Goal: Information Seeking & Learning: Learn about a topic

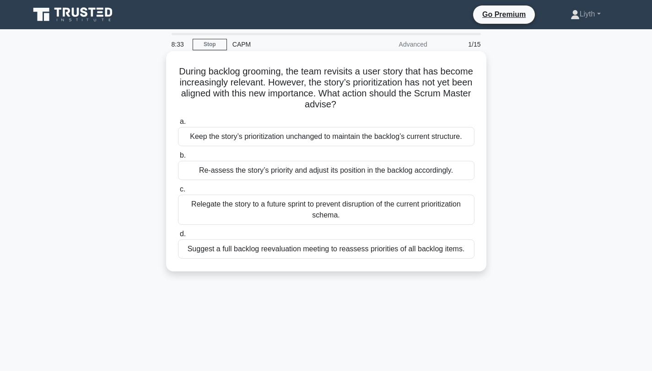
click at [336, 173] on div "Re-assess the story’s priority and adjust its position in the backlog according…" at bounding box center [326, 170] width 296 height 19
click at [178, 159] on input "b. Re-assess the story’s priority and adjust its position in the backlog accord…" at bounding box center [178, 156] width 0 height 6
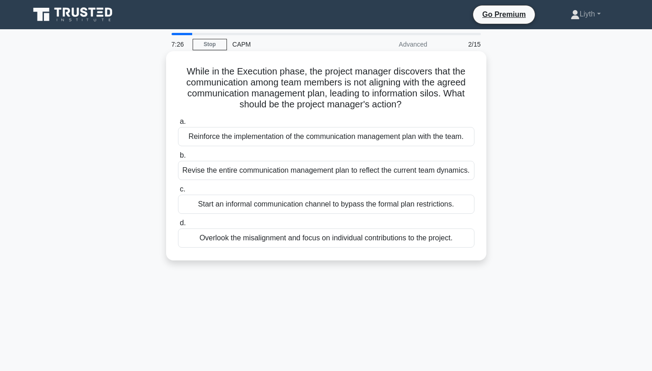
click at [446, 140] on div "Reinforce the implementation of the communication management plan with the team." at bounding box center [326, 136] width 296 height 19
click at [178, 125] on input "a. Reinforce the implementation of the communication management plan with the t…" at bounding box center [178, 122] width 0 height 6
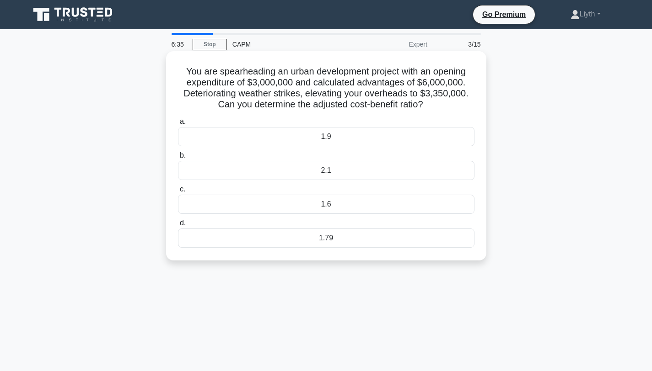
click at [402, 246] on div "1.79" at bounding box center [326, 238] width 296 height 19
click at [178, 226] on input "d. 1.79" at bounding box center [178, 223] width 0 height 6
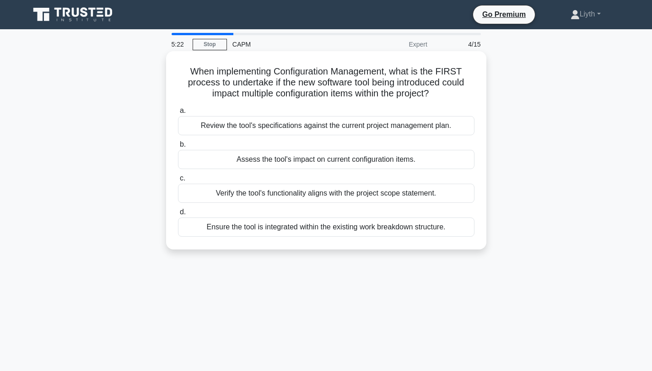
click at [354, 163] on div "Assess the tool's impact on current configuration items." at bounding box center [326, 159] width 296 height 19
click at [178, 148] on input "b. Assess the tool's impact on current configuration items." at bounding box center [178, 145] width 0 height 6
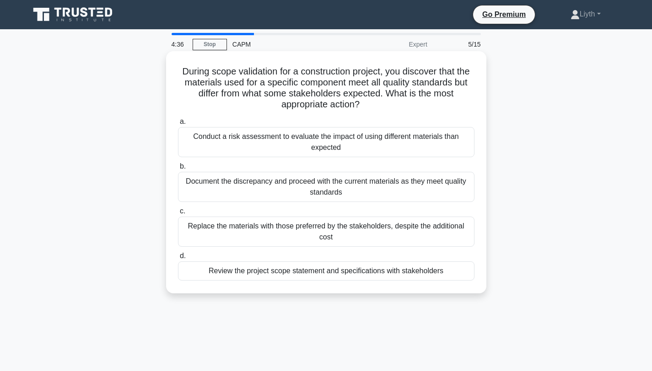
click at [395, 188] on div "Document the discrepancy and proceed with the current materials as they meet qu…" at bounding box center [326, 187] width 296 height 30
click at [178, 170] on input "b. Document the discrepancy and proceed with the current materials as they meet…" at bounding box center [178, 167] width 0 height 6
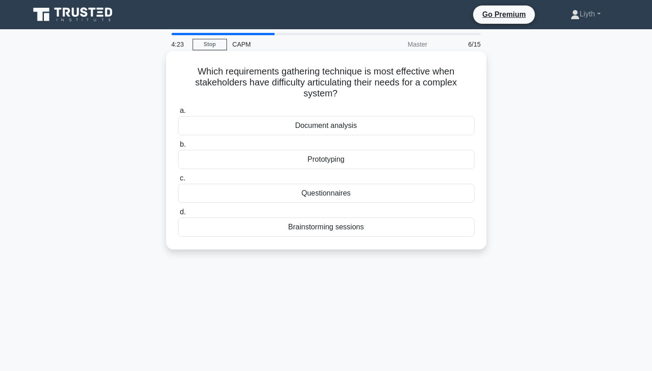
click at [411, 163] on div "Prototyping" at bounding box center [326, 159] width 296 height 19
click at [178, 148] on input "b. Prototyping" at bounding box center [178, 145] width 0 height 6
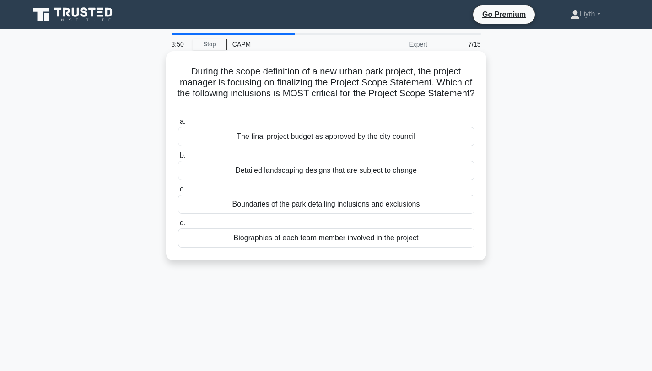
click at [452, 134] on div "The final project budget as approved by the city council" at bounding box center [326, 136] width 296 height 19
click at [178, 125] on input "a. The final project budget as approved by the city council" at bounding box center [178, 122] width 0 height 6
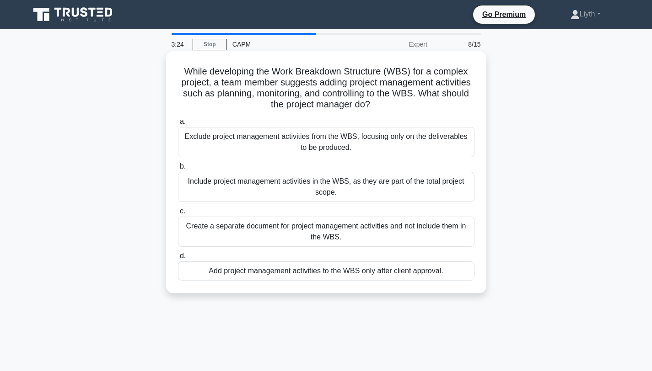
click at [450, 186] on div "Include project management activities in the WBS, as they are part of the total…" at bounding box center [326, 187] width 296 height 30
click at [178, 170] on input "b. Include project management activities in the WBS, as they are part of the to…" at bounding box center [178, 167] width 0 height 6
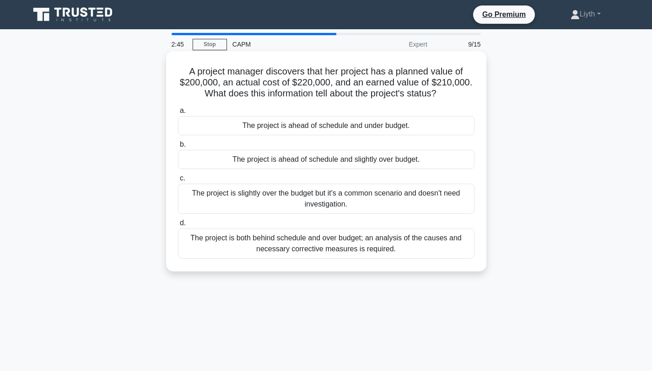
click at [448, 245] on div "The project is both behind schedule and over budget; an analysis of the causes …" at bounding box center [326, 244] width 296 height 30
click at [178, 226] on input "d. The project is both behind schedule and over budget; an analysis of the caus…" at bounding box center [178, 223] width 0 height 6
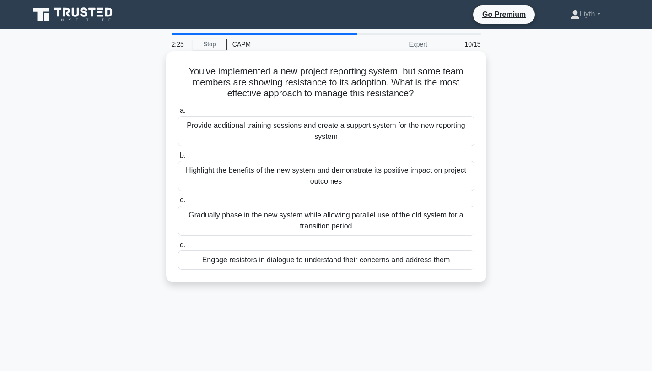
click at [424, 231] on div "Gradually phase in the new system while allowing parallel use of the old system…" at bounding box center [326, 221] width 296 height 30
click at [178, 204] on input "c. Gradually phase in the new system while allowing parallel use of the old sys…" at bounding box center [178, 201] width 0 height 6
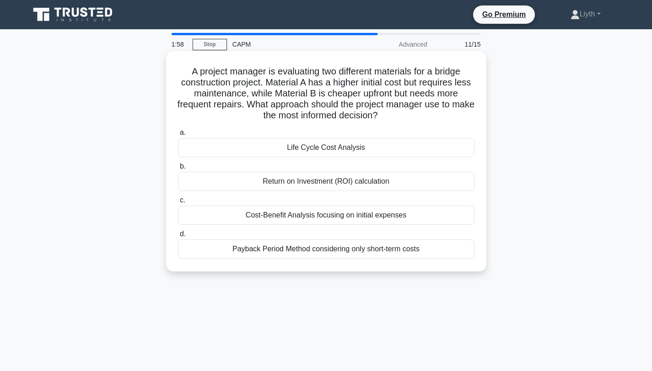
click at [344, 153] on div "Life Cycle Cost Analysis" at bounding box center [326, 147] width 296 height 19
click at [178, 136] on input "a. Life Cycle Cost Analysis" at bounding box center [178, 133] width 0 height 6
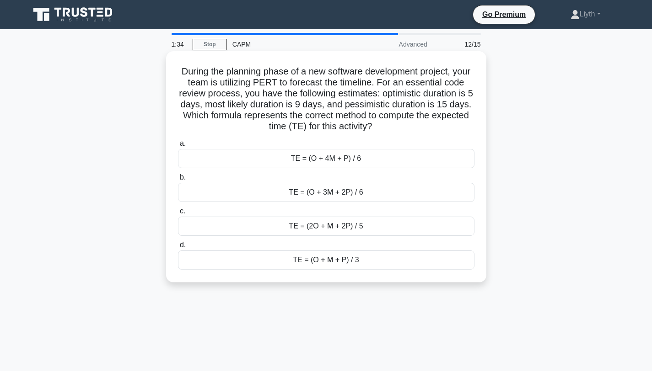
click at [334, 161] on div "TE = (O + 4M + P) / 6" at bounding box center [326, 158] width 296 height 19
click at [178, 147] on input "a. TE = (O + 4M + P) / 6" at bounding box center [178, 144] width 0 height 6
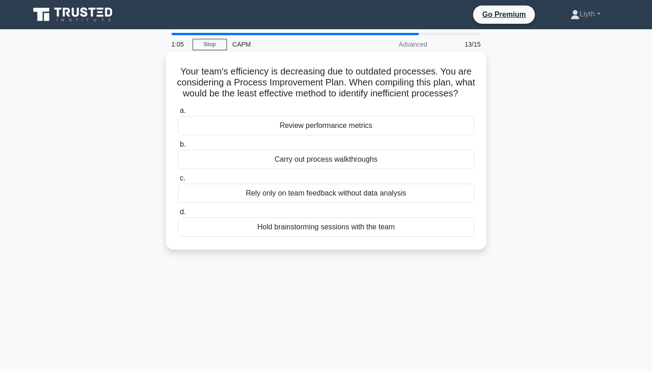
click at [422, 129] on div "Review performance metrics" at bounding box center [326, 125] width 296 height 19
click at [178, 114] on input "a. Review performance metrics" at bounding box center [178, 111] width 0 height 6
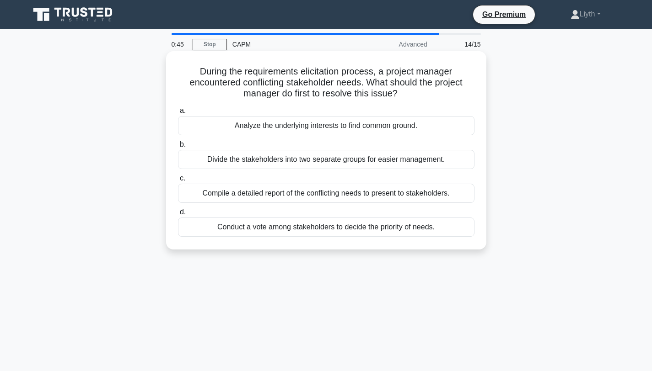
click at [438, 197] on div "Compile a detailed report of the conflicting needs to present to stakeholders." at bounding box center [326, 193] width 296 height 19
click at [178, 182] on input "c. Compile a detailed report of the conflicting needs to present to stakeholder…" at bounding box center [178, 179] width 0 height 6
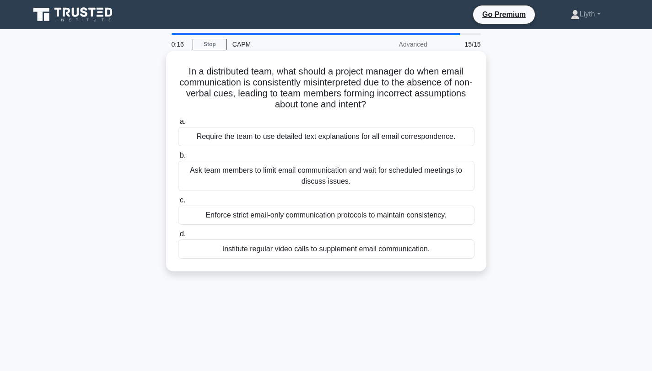
click at [449, 246] on div "Institute regular video calls to supplement email communication." at bounding box center [326, 249] width 296 height 19
click at [178, 237] on input "d. Institute regular video calls to supplement email communication." at bounding box center [178, 234] width 0 height 6
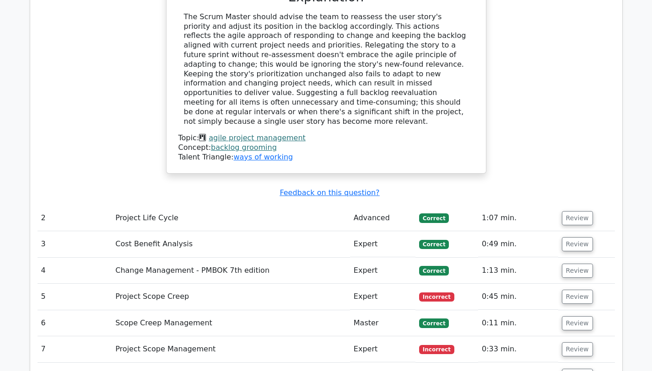
scroll to position [1210, 0]
click at [572, 211] on button "Review" at bounding box center [577, 218] width 31 height 14
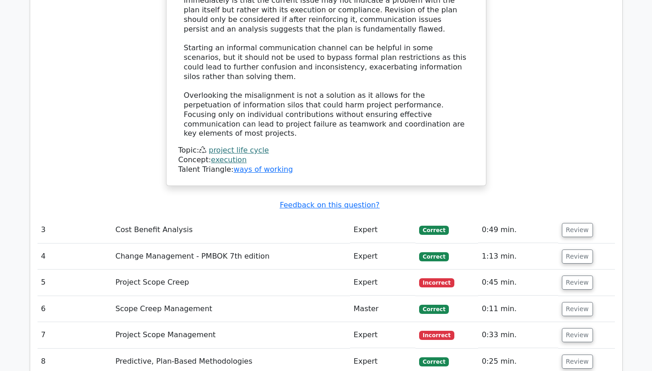
scroll to position [1879, 0]
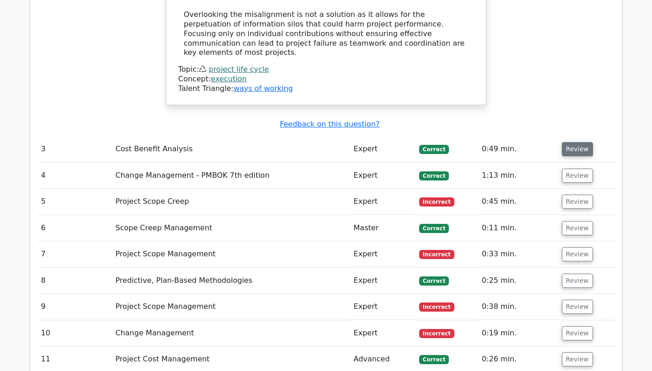
click at [575, 142] on button "Review" at bounding box center [577, 149] width 31 height 14
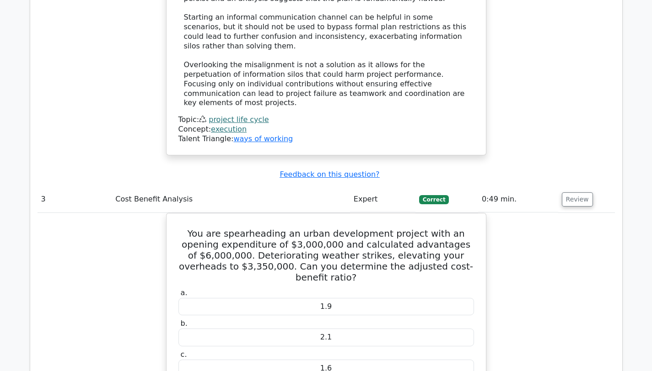
scroll to position [1834, 0]
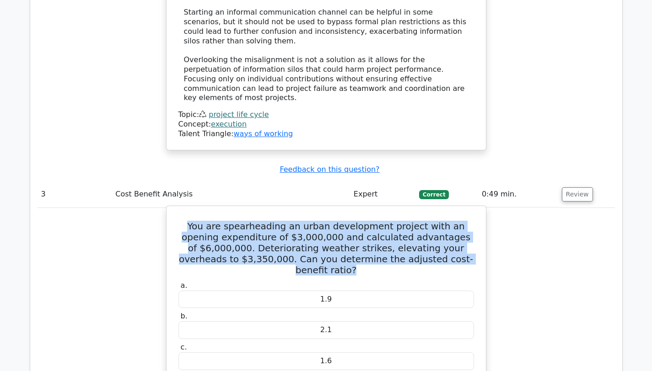
drag, startPoint x: 432, startPoint y: 149, endPoint x: 177, endPoint y: 118, distance: 256.1
click at [177, 221] on h5 "You are spearheading an urban development project with an opening expenditure o…" at bounding box center [325, 248] width 297 height 55
copy h5 "You are spearheading an urban development project with an opening expenditure o…"
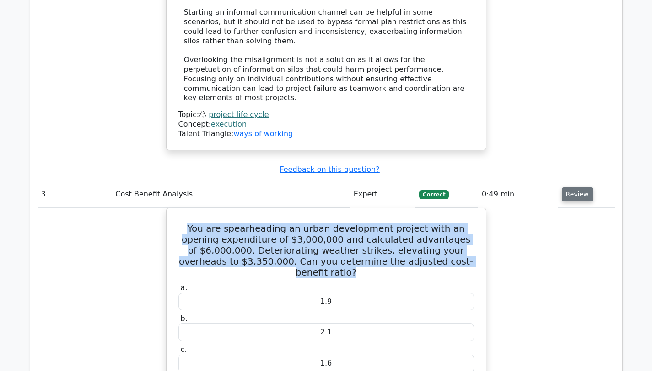
click at [570, 188] on button "Review" at bounding box center [577, 195] width 31 height 14
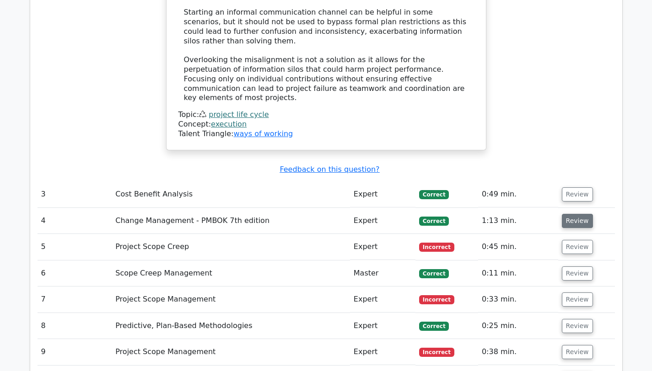
click at [573, 214] on button "Review" at bounding box center [577, 221] width 31 height 14
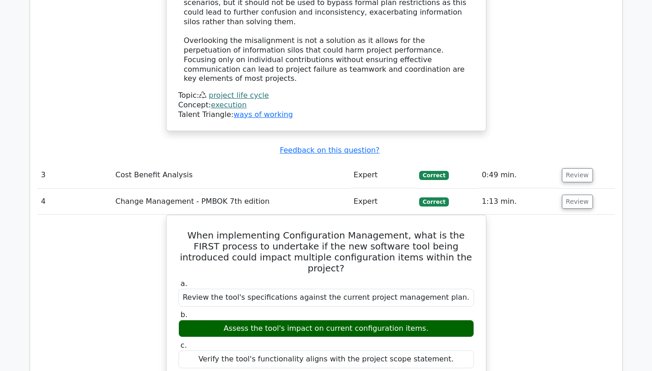
scroll to position [1903, 0]
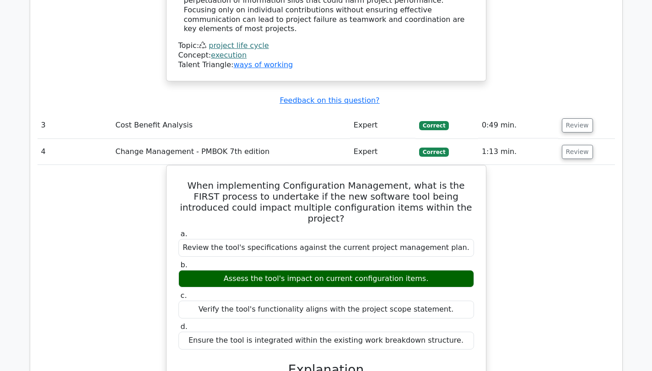
click at [583, 139] on td "Review" at bounding box center [586, 152] width 57 height 26
click at [581, 145] on button "Review" at bounding box center [577, 152] width 31 height 14
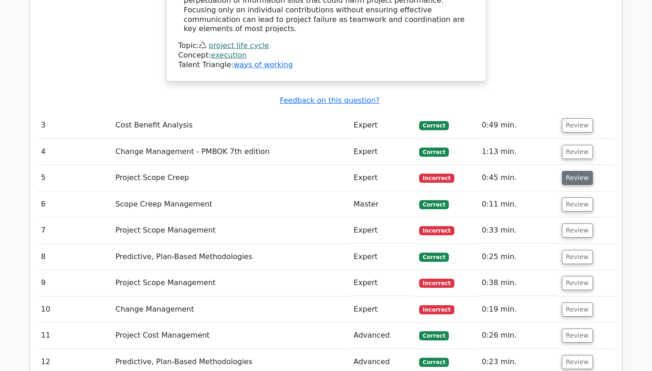
click at [577, 171] on button "Review" at bounding box center [577, 178] width 31 height 14
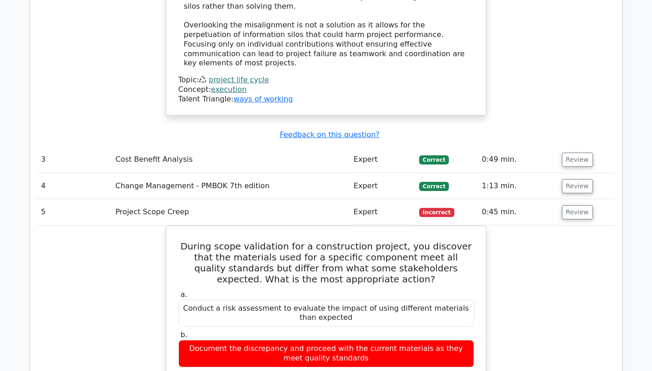
scroll to position [1865, 0]
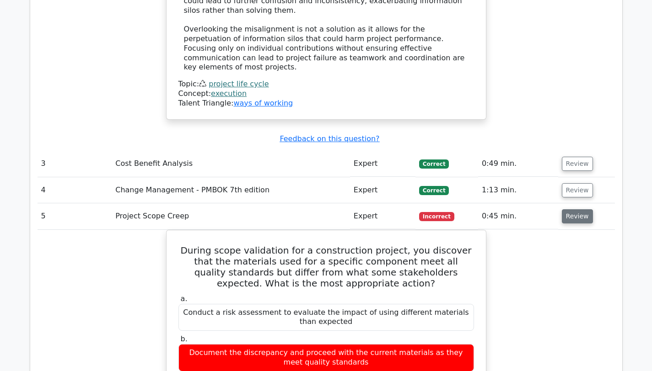
click at [577, 209] on button "Review" at bounding box center [577, 216] width 31 height 14
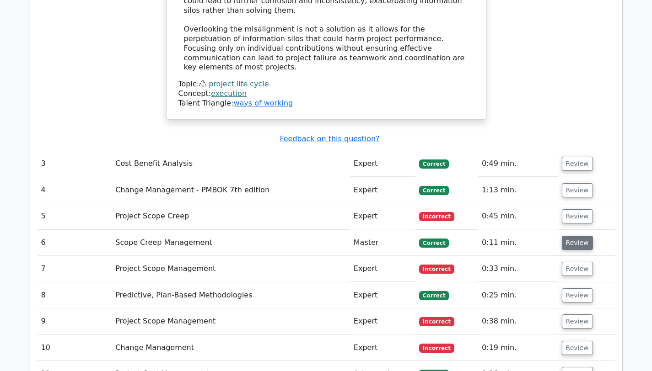
click at [572, 236] on button "Review" at bounding box center [577, 243] width 31 height 14
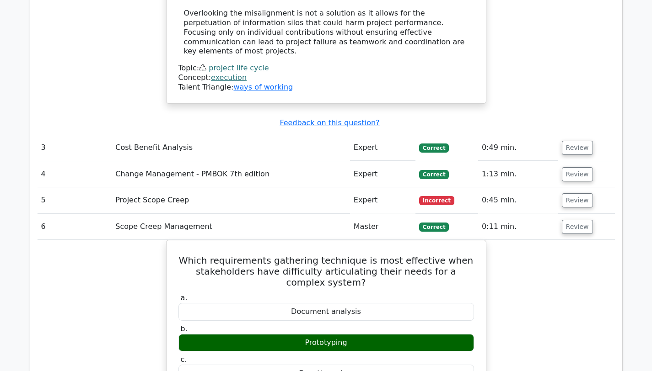
scroll to position [1884, 0]
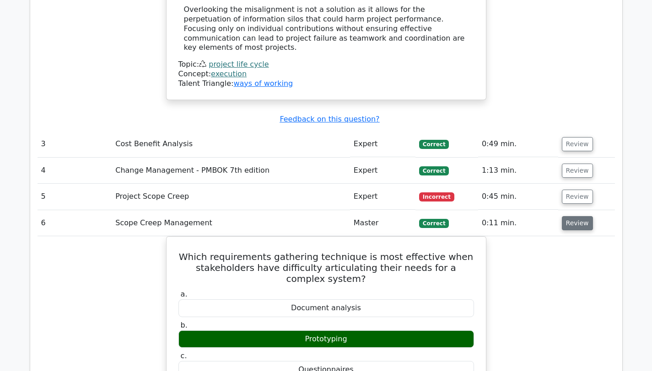
click at [566, 216] on button "Review" at bounding box center [577, 223] width 31 height 14
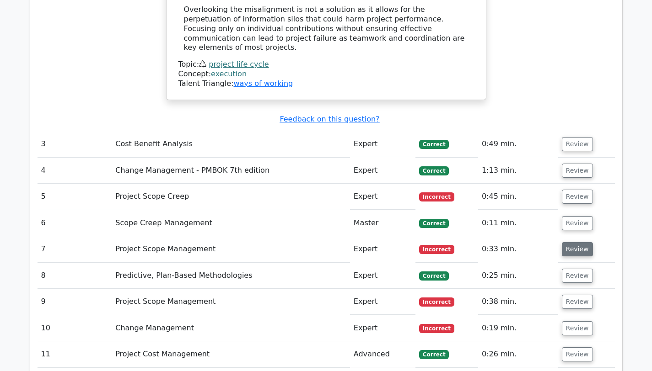
click at [572, 242] on button "Review" at bounding box center [577, 249] width 31 height 14
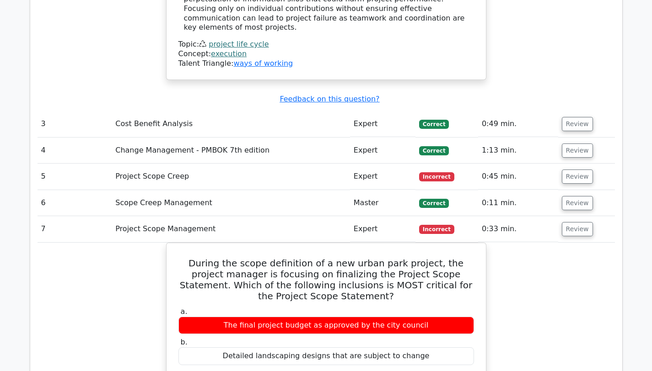
scroll to position [1905, 0]
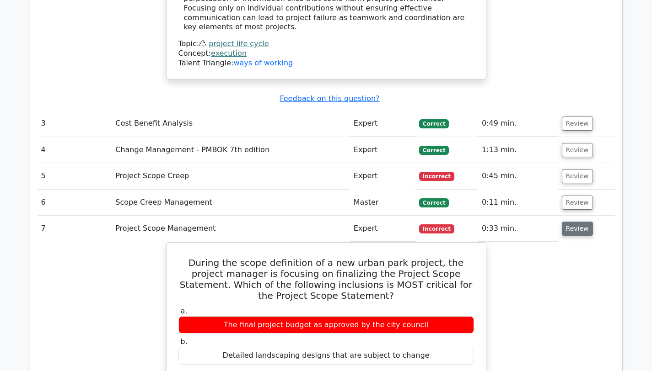
click at [565, 222] on button "Review" at bounding box center [577, 229] width 31 height 14
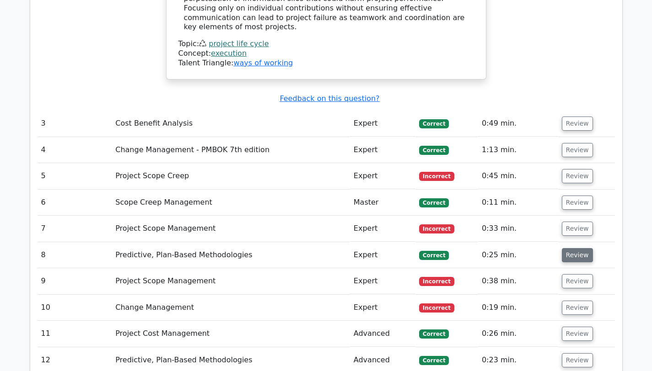
click at [576, 248] on button "Review" at bounding box center [577, 255] width 31 height 14
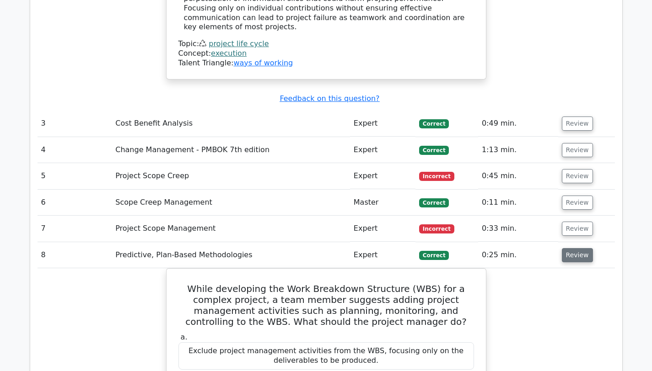
click at [576, 248] on button "Review" at bounding box center [577, 255] width 31 height 14
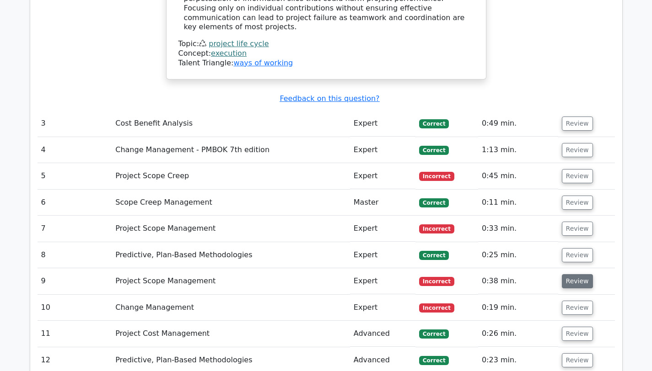
click at [583, 274] on button "Review" at bounding box center [577, 281] width 31 height 14
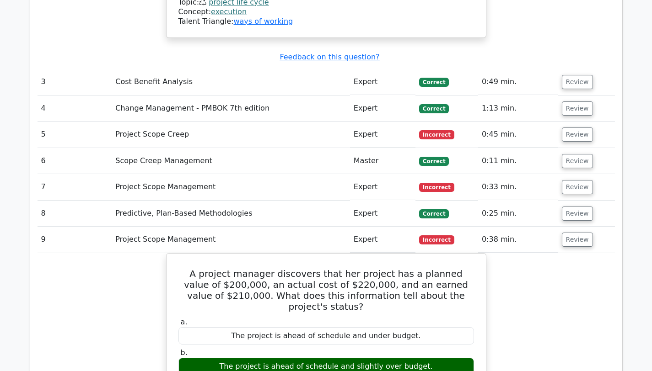
scroll to position [1956, 0]
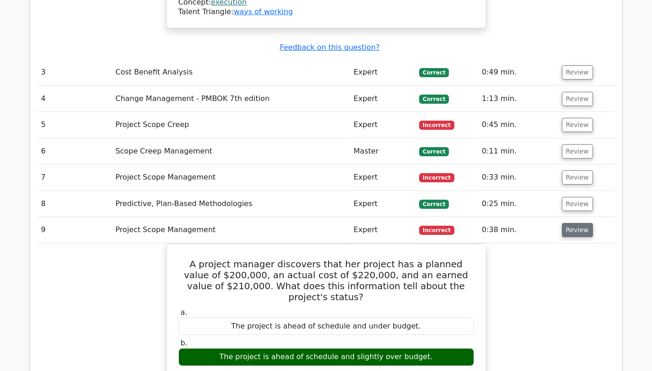
click at [579, 223] on button "Review" at bounding box center [577, 230] width 31 height 14
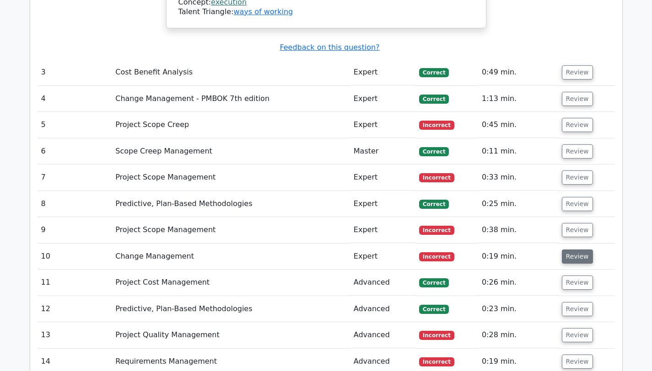
click at [584, 250] on button "Review" at bounding box center [577, 257] width 31 height 14
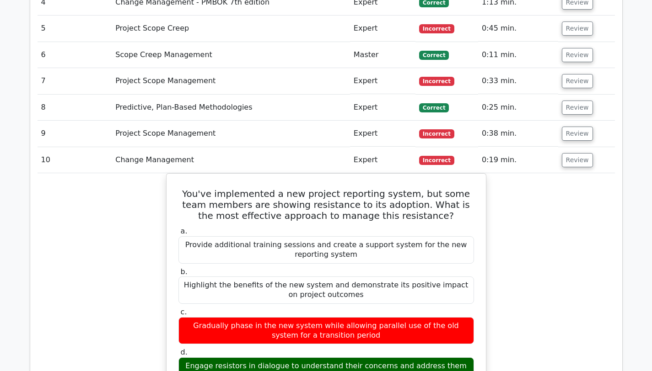
scroll to position [2055, 0]
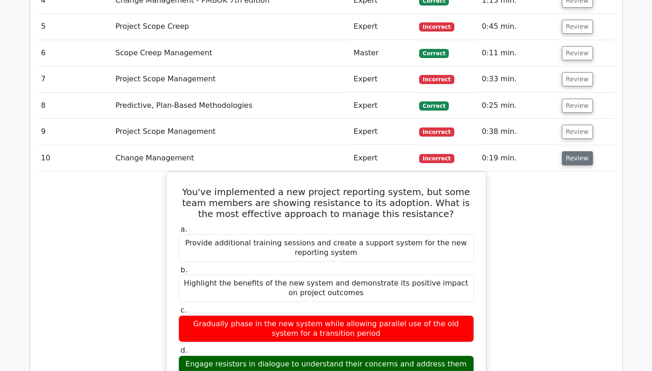
click at [578, 151] on button "Review" at bounding box center [577, 158] width 31 height 14
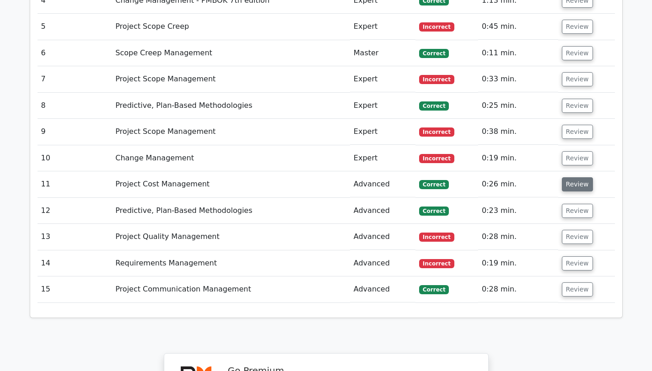
click at [572, 177] on button "Review" at bounding box center [577, 184] width 31 height 14
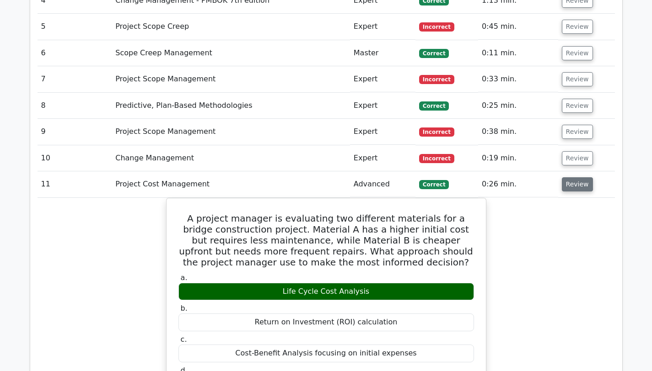
click at [572, 177] on button "Review" at bounding box center [577, 184] width 31 height 14
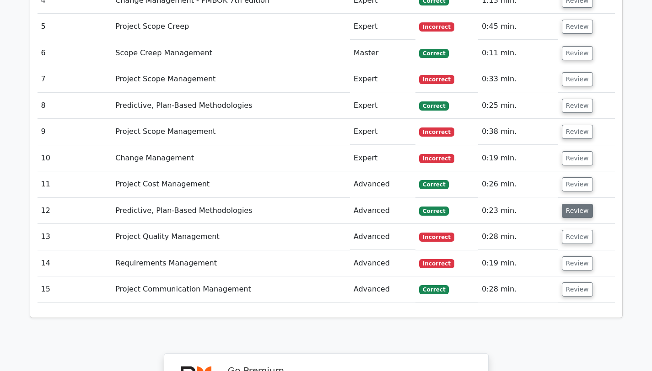
click at [569, 204] on button "Review" at bounding box center [577, 211] width 31 height 14
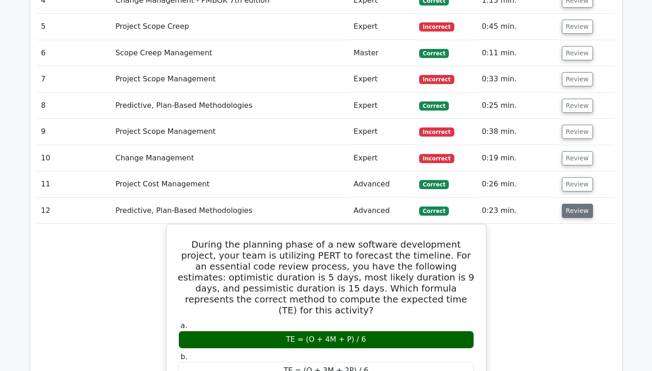
click at [569, 204] on button "Review" at bounding box center [577, 211] width 31 height 14
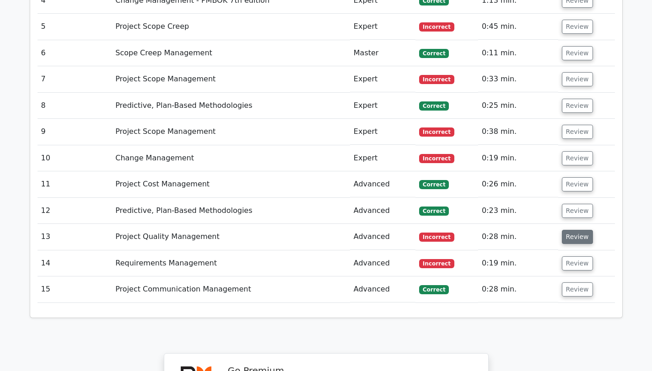
click at [575, 230] on button "Review" at bounding box center [577, 237] width 31 height 14
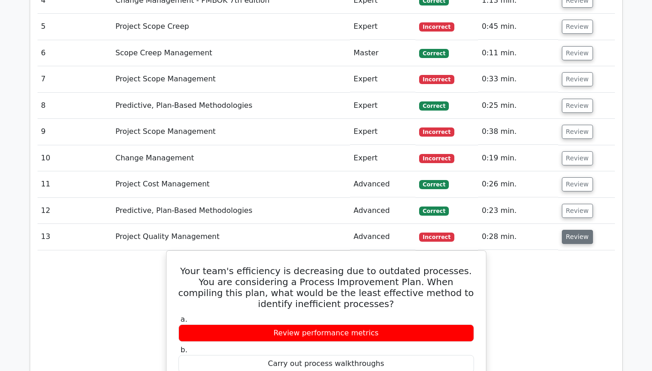
click at [575, 230] on button "Review" at bounding box center [577, 237] width 31 height 14
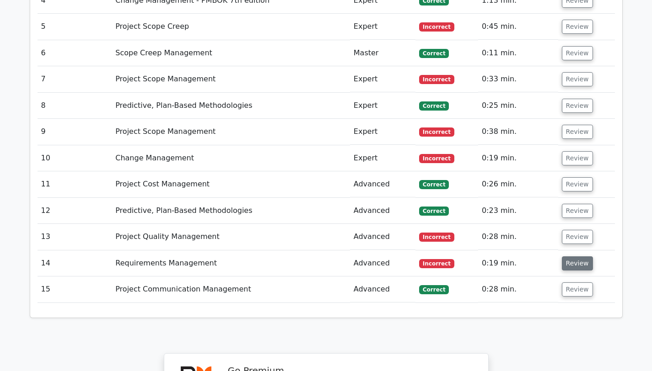
click at [569, 257] on button "Review" at bounding box center [577, 264] width 31 height 14
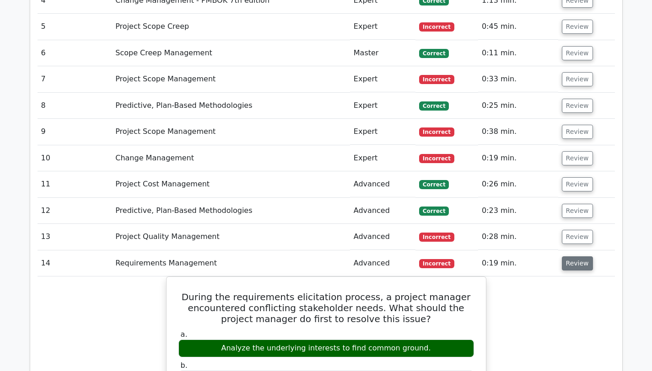
click at [569, 257] on button "Review" at bounding box center [577, 264] width 31 height 14
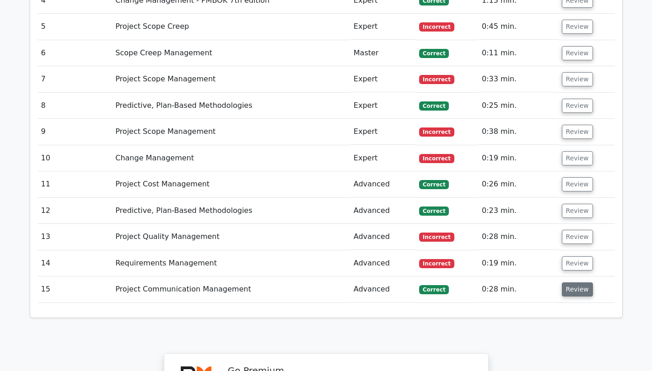
click at [567, 283] on button "Review" at bounding box center [577, 290] width 31 height 14
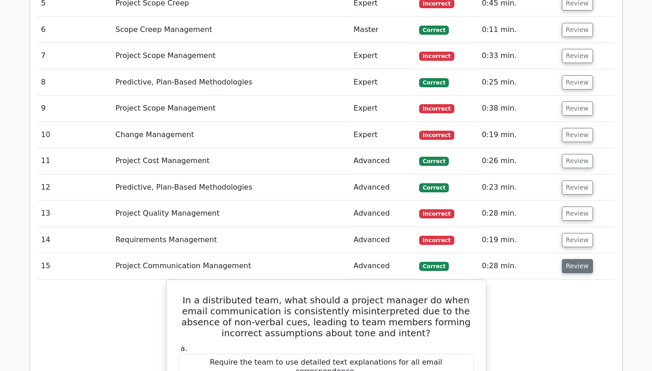
scroll to position [2078, 0]
click at [586, 259] on button "Review" at bounding box center [577, 266] width 31 height 14
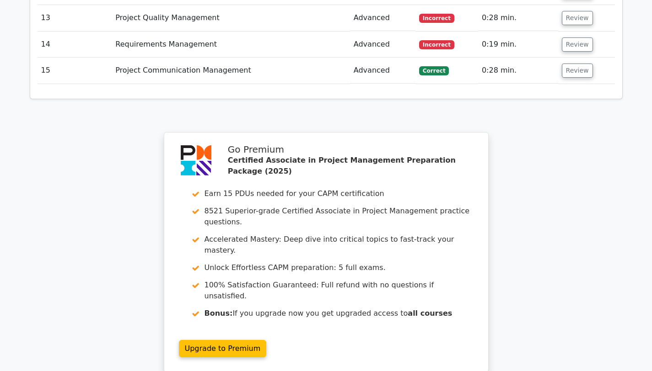
scroll to position [2276, 0]
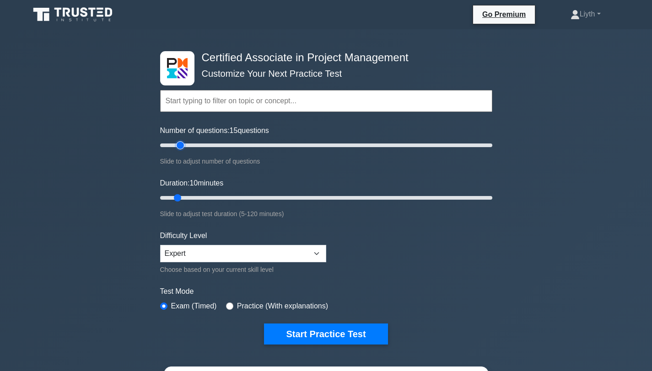
type input "15"
click at [176, 145] on input "Number of questions: 15 questions" at bounding box center [326, 145] width 332 height 11
type input "10"
click at [184, 197] on input "Duration: 10 minutes" at bounding box center [326, 198] width 332 height 11
click at [419, 260] on form "Topics Project Scope Management Project Time Management Project Cost Management…" at bounding box center [326, 203] width 332 height 283
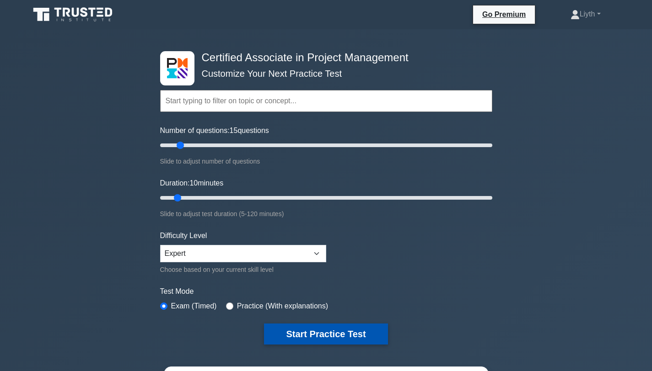
click at [375, 331] on button "Start Practice Test" at bounding box center [325, 334] width 123 height 21
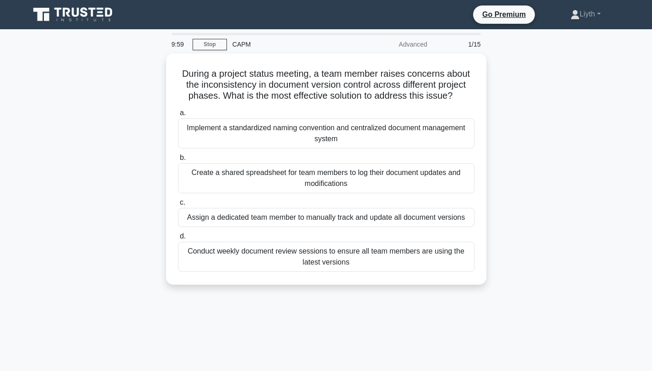
scroll to position [2, 0]
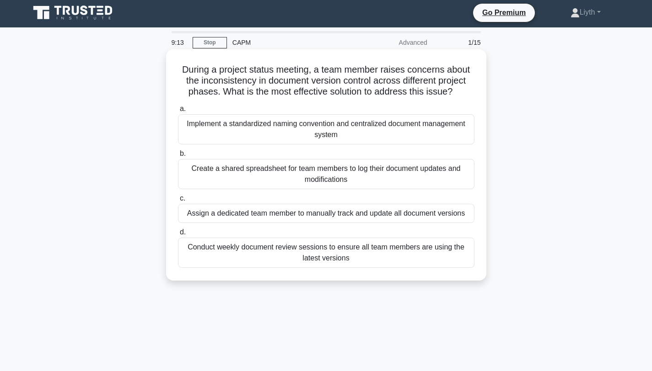
click at [419, 258] on div "Conduct weekly document review sessions to ensure all team members are using th…" at bounding box center [326, 253] width 296 height 30
click at [178, 236] on input "d. Conduct weekly document review sessions to ensure all team members are using…" at bounding box center [178, 233] width 0 height 6
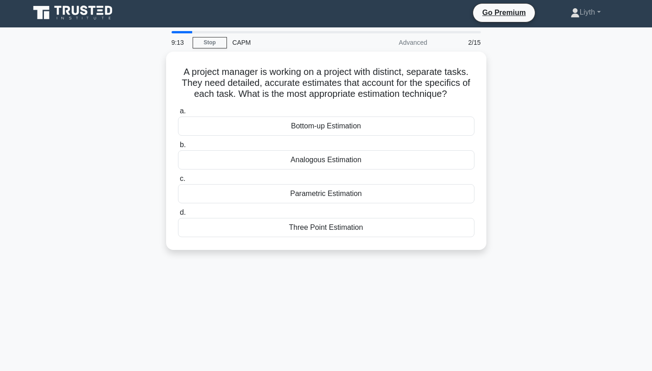
scroll to position [0, 0]
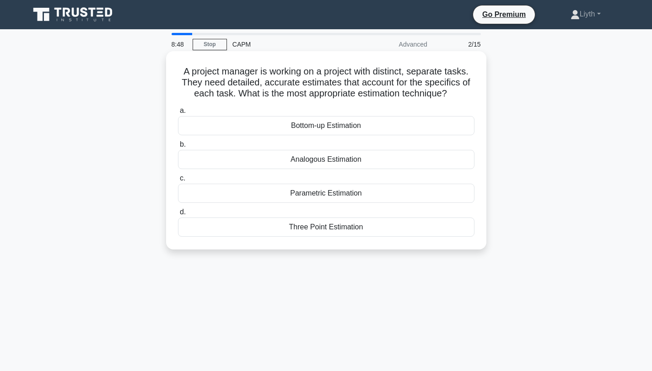
click at [408, 132] on div "Bottom-up Estimation" at bounding box center [326, 125] width 296 height 19
click at [178, 114] on input "a. Bottom-up Estimation" at bounding box center [178, 111] width 0 height 6
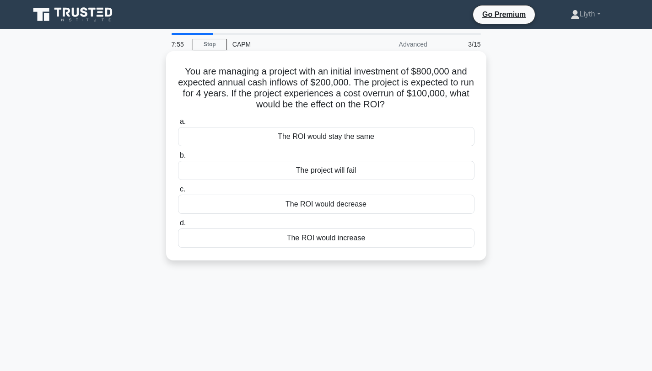
click at [420, 174] on div "The project will fail" at bounding box center [326, 170] width 296 height 19
click at [178, 159] on input "b. The project will fail" at bounding box center [178, 156] width 0 height 6
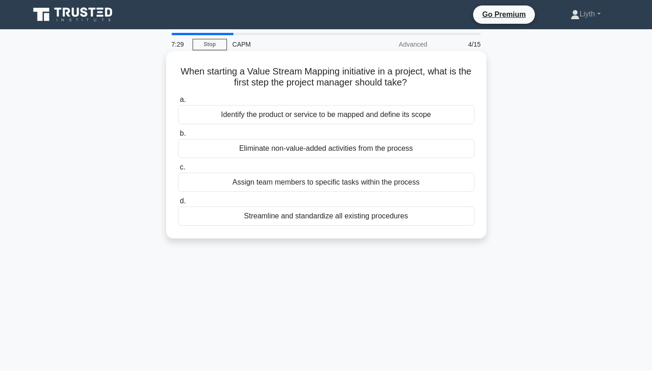
click at [424, 147] on div "Eliminate non-value-added activities from the process" at bounding box center [326, 148] width 296 height 19
click at [178, 137] on input "b. Eliminate non-value-added activities from the process" at bounding box center [178, 134] width 0 height 6
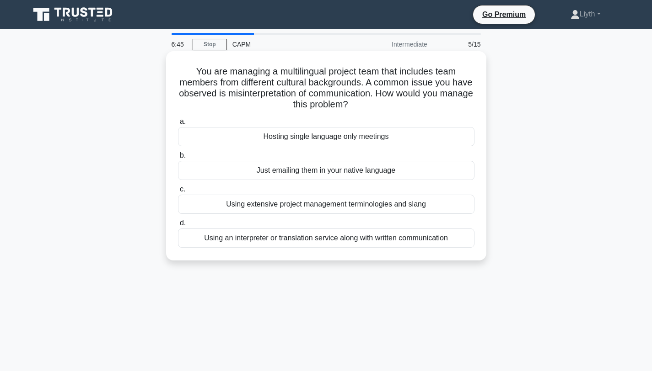
click at [455, 242] on div "Using an interpreter or translation service along with written communication" at bounding box center [326, 238] width 296 height 19
click at [178, 226] on input "d. Using an interpreter or translation service along with written communication" at bounding box center [178, 223] width 0 height 6
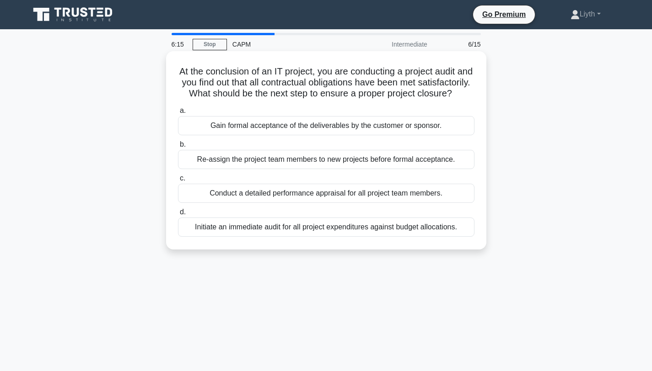
click at [445, 126] on div "Gain formal acceptance of the deliverables by the customer or sponsor." at bounding box center [326, 125] width 296 height 19
click at [178, 114] on input "a. Gain formal acceptance of the deliverables by the customer or sponsor." at bounding box center [178, 111] width 0 height 6
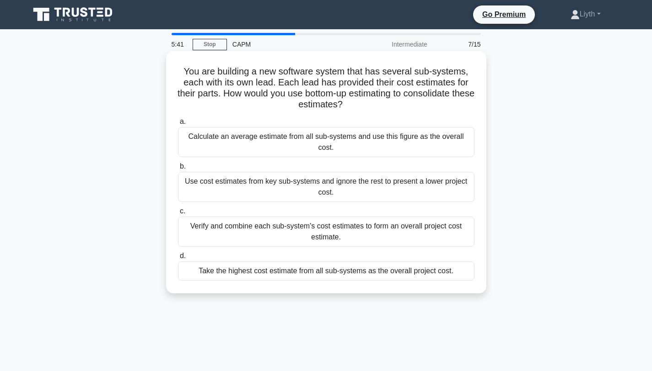
click at [451, 232] on div "Verify and combine each sub-system's cost estimates to form an overall project …" at bounding box center [326, 232] width 296 height 30
click at [178, 215] on input "c. Verify and combine each sub-system's cost estimates to form an overall proje…" at bounding box center [178, 212] width 0 height 6
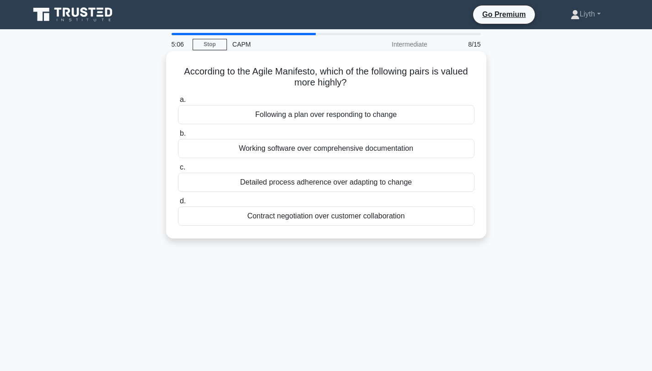
click at [450, 149] on div "Working software over comprehensive documentation" at bounding box center [326, 148] width 296 height 19
click at [178, 137] on input "b. Working software over comprehensive documentation" at bounding box center [178, 134] width 0 height 6
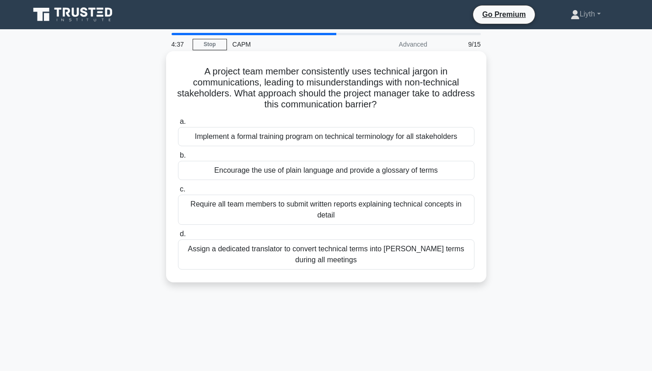
click at [369, 168] on div "Encourage the use of plain language and provide a glossary of terms" at bounding box center [326, 170] width 296 height 19
click at [178, 159] on input "b. Encourage the use of plain language and provide a glossary of terms" at bounding box center [178, 156] width 0 height 6
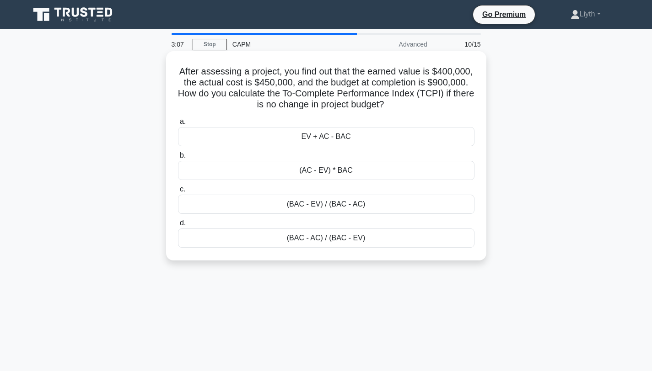
click at [409, 201] on div "(BAC - EV) / (BAC - AC)" at bounding box center [326, 204] width 296 height 19
click at [178, 193] on input "c. (BAC - EV) / (BAC - AC)" at bounding box center [178, 190] width 0 height 6
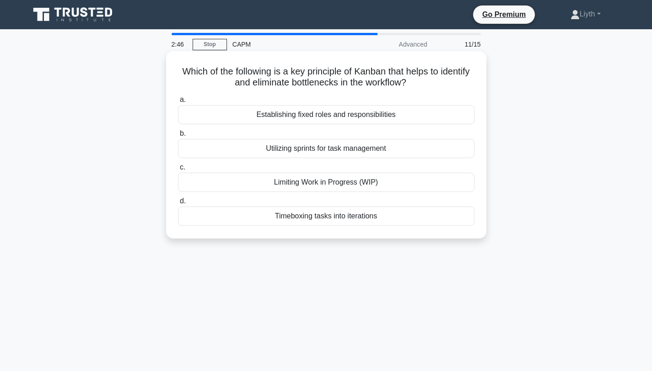
click at [450, 222] on div "Timeboxing tasks into iterations" at bounding box center [326, 216] width 296 height 19
click at [178, 204] on input "d. Timeboxing tasks into iterations" at bounding box center [178, 202] width 0 height 6
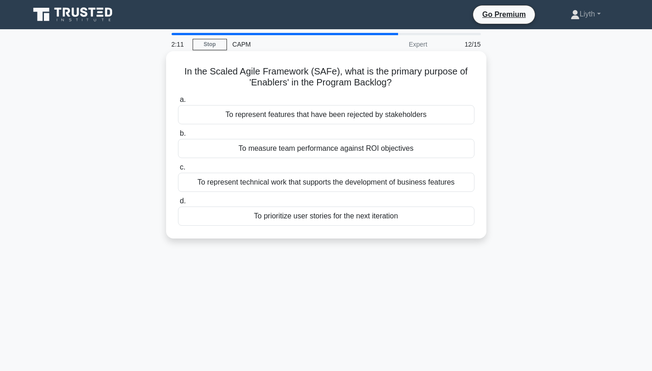
click at [456, 184] on div "To represent technical work that supports the development of business features" at bounding box center [326, 182] width 296 height 19
click at [178, 171] on input "c. To represent technical work that supports the development of business featur…" at bounding box center [178, 168] width 0 height 6
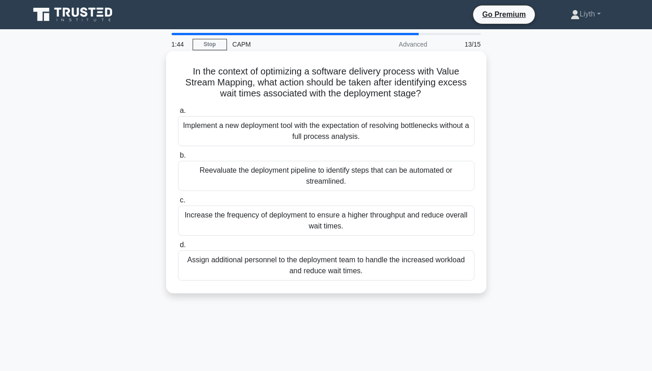
click at [438, 183] on div "Reevaluate the deployment pipeline to identify steps that can be automated or s…" at bounding box center [326, 176] width 296 height 30
click at [178, 159] on input "b. Reevaluate the deployment pipeline to identify steps that can be automated o…" at bounding box center [178, 156] width 0 height 6
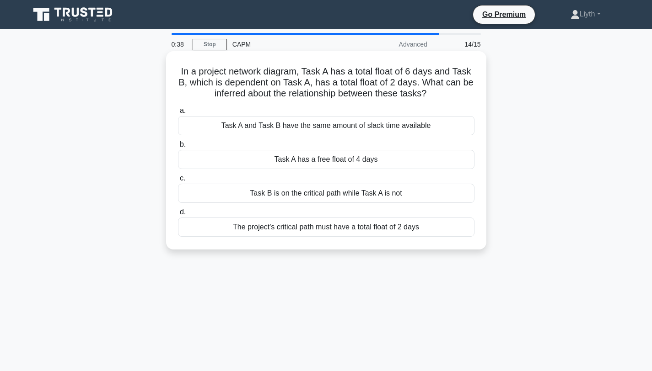
click at [445, 192] on div "Task B is on the critical path while Task A is not" at bounding box center [326, 193] width 296 height 19
click at [178, 182] on input "c. Task B is on the critical path while Task A is not" at bounding box center [178, 179] width 0 height 6
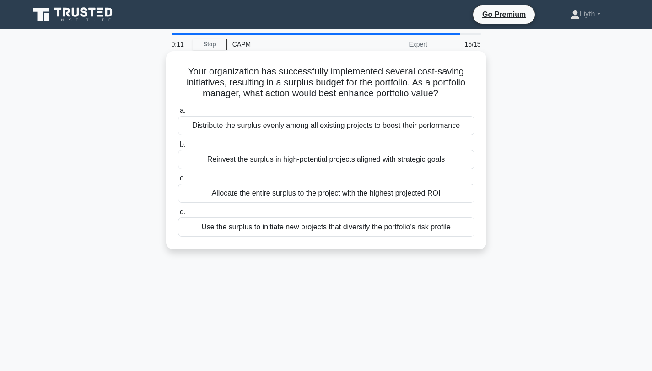
click at [454, 162] on div "Reinvest the surplus in high-potential projects aligned with strategic goals" at bounding box center [326, 159] width 296 height 19
click at [178, 148] on input "b. Reinvest the surplus in high-potential projects aligned with strategic goals" at bounding box center [178, 145] width 0 height 6
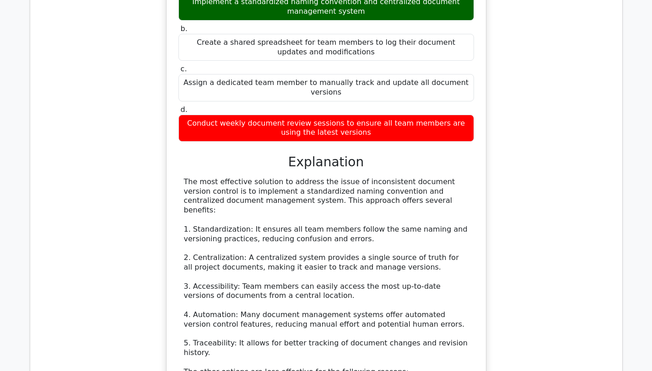
scroll to position [838, 0]
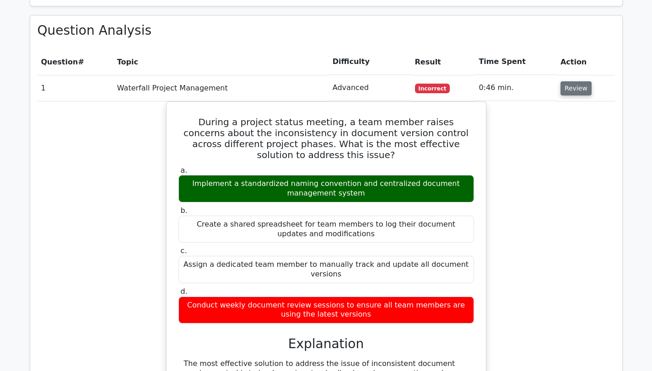
click at [564, 81] on button "Review" at bounding box center [575, 88] width 31 height 14
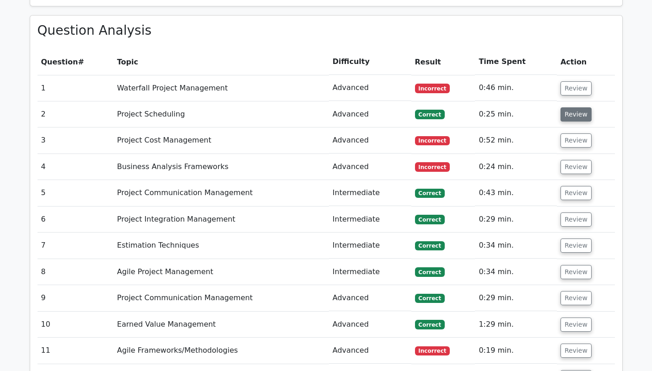
click at [567, 107] on button "Review" at bounding box center [575, 114] width 31 height 14
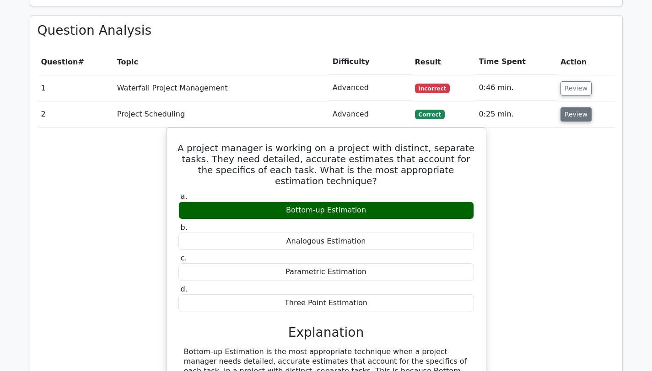
click at [567, 107] on button "Review" at bounding box center [575, 114] width 31 height 14
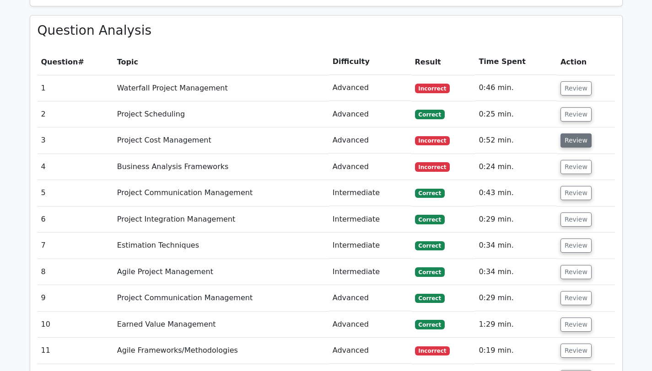
click at [572, 134] on button "Review" at bounding box center [575, 141] width 31 height 14
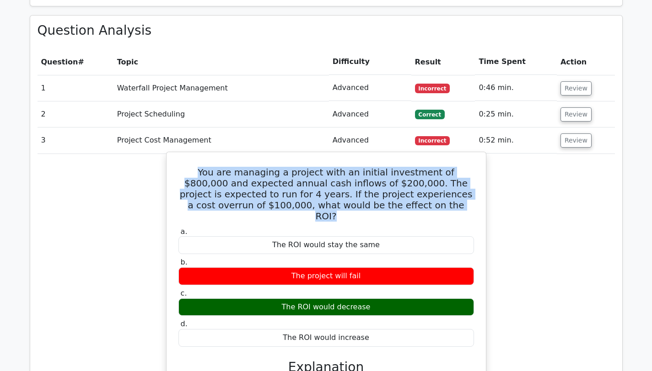
drag, startPoint x: 406, startPoint y: 183, endPoint x: 222, endPoint y: 137, distance: 189.1
click at [222, 156] on div "You are managing a project with an initial investment of $800,000 and expected …" at bounding box center [326, 337] width 312 height 362
copy h5 "You are managing a project with an initial investment of $800,000 and expected …"
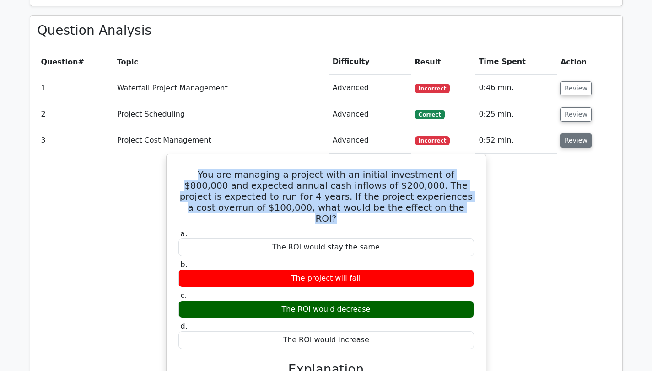
click at [574, 134] on button "Review" at bounding box center [575, 141] width 31 height 14
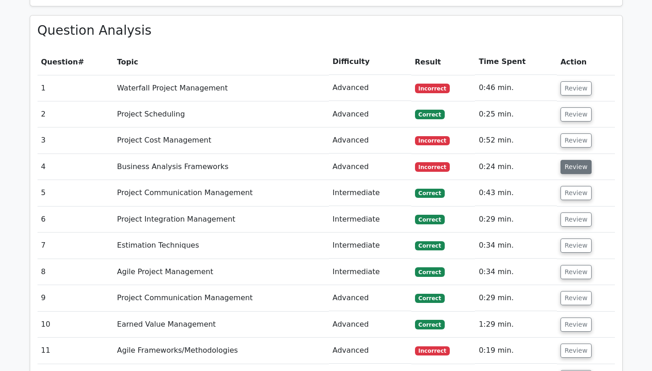
click at [571, 160] on button "Review" at bounding box center [575, 167] width 31 height 14
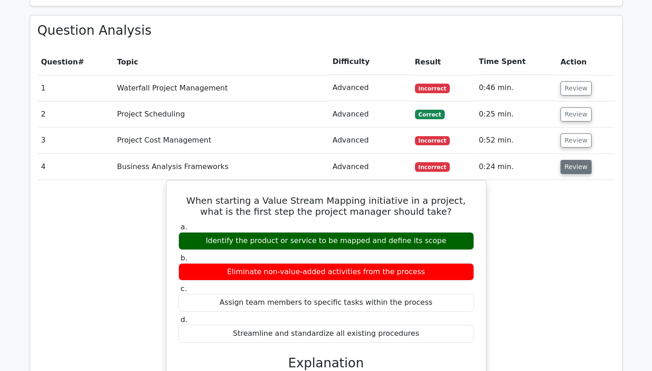
click at [570, 160] on button "Review" at bounding box center [575, 167] width 31 height 14
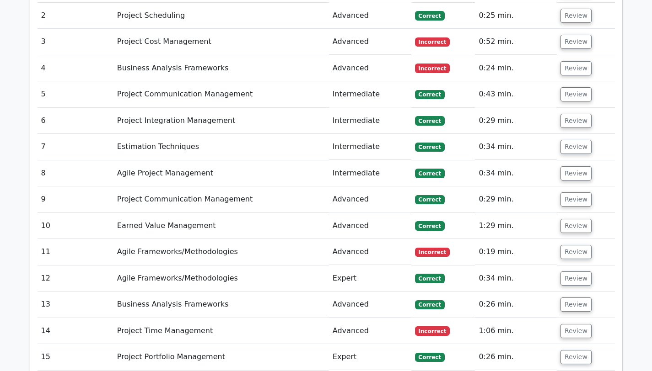
scroll to position [960, 0]
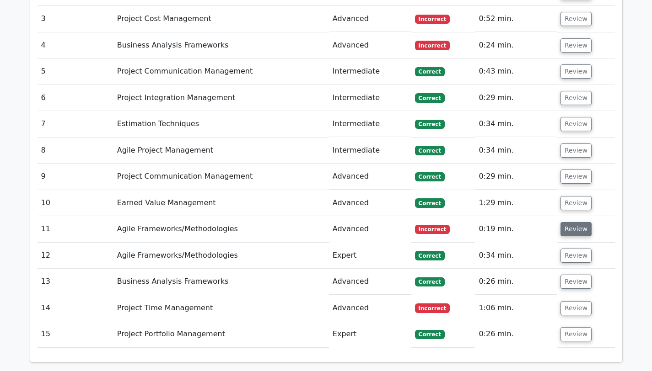
click at [583, 222] on button "Review" at bounding box center [575, 229] width 31 height 14
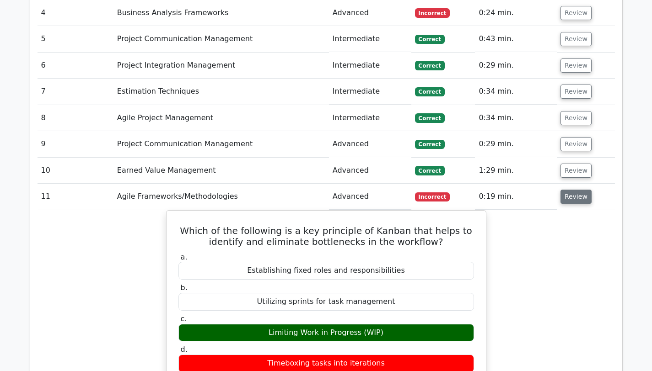
scroll to position [1028, 0]
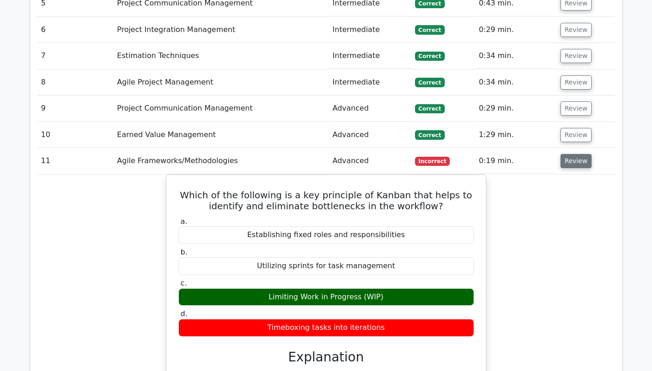
click at [565, 154] on button "Review" at bounding box center [575, 161] width 31 height 14
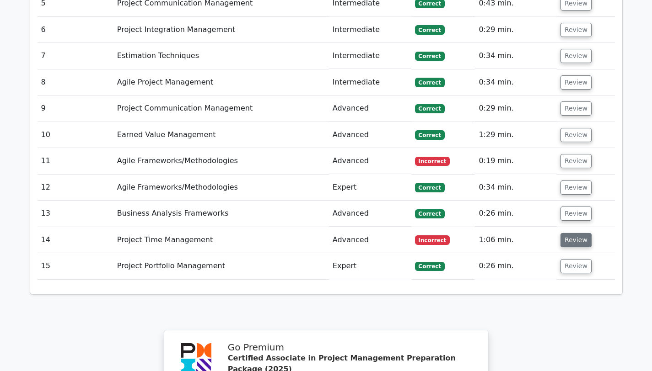
click at [569, 233] on button "Review" at bounding box center [575, 240] width 31 height 14
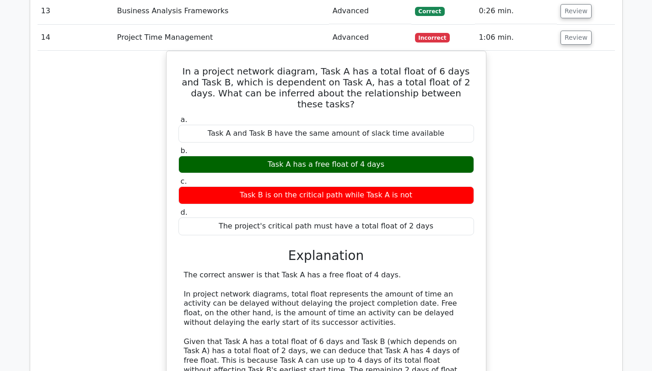
scroll to position [1025, 0]
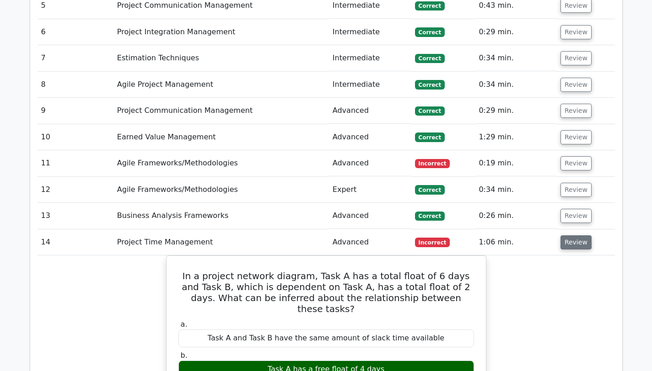
click at [573, 236] on button "Review" at bounding box center [575, 243] width 31 height 14
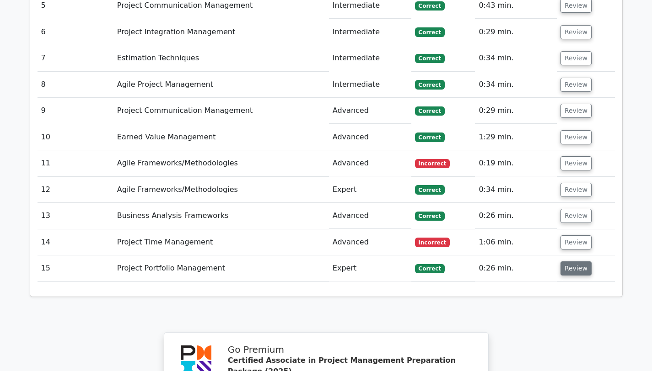
click at [576, 262] on button "Review" at bounding box center [575, 269] width 31 height 14
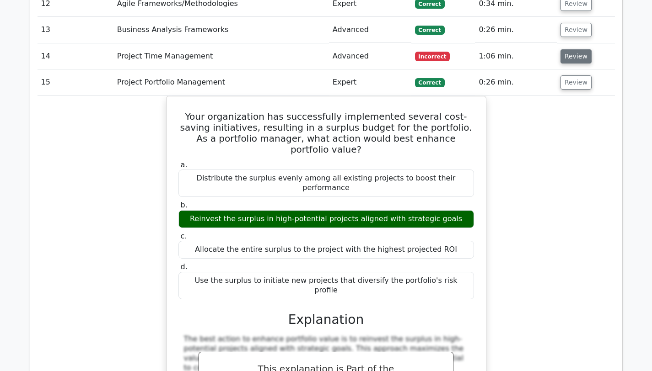
scroll to position [1215, 0]
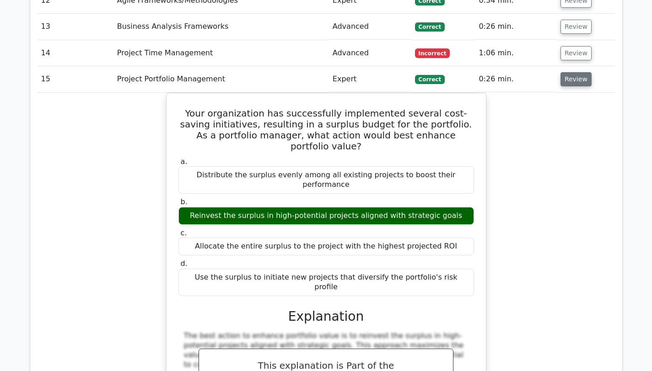
click at [581, 72] on button "Review" at bounding box center [575, 79] width 31 height 14
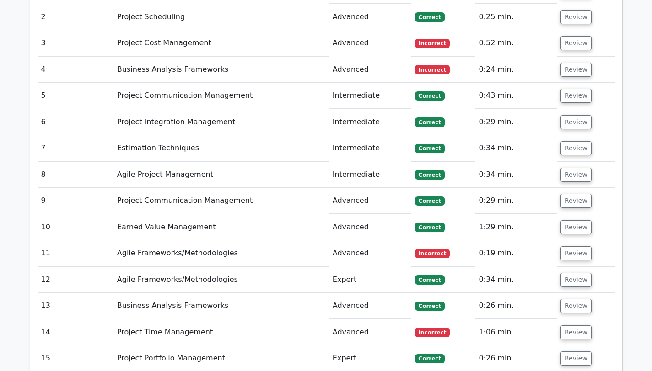
scroll to position [1306, 0]
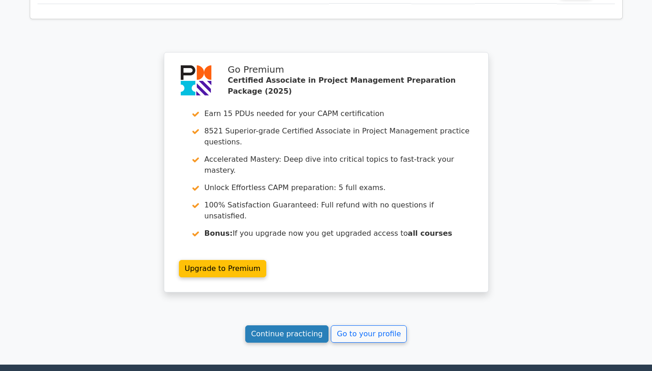
click at [320, 326] on link "Continue practicing" at bounding box center [287, 334] width 84 height 17
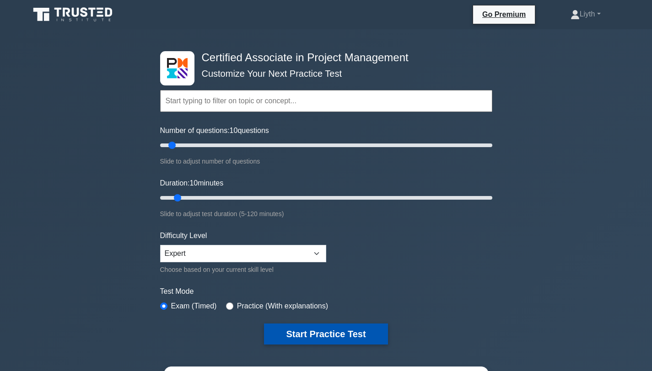
click at [369, 334] on button "Start Practice Test" at bounding box center [325, 334] width 123 height 21
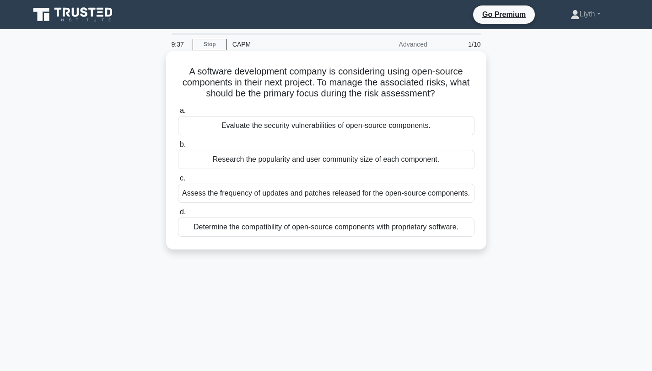
click at [365, 130] on div "Evaluate the security vulnerabilities of open-source components." at bounding box center [326, 125] width 296 height 19
click at [178, 114] on input "a. Evaluate the security vulnerabilities of open-source components." at bounding box center [178, 111] width 0 height 6
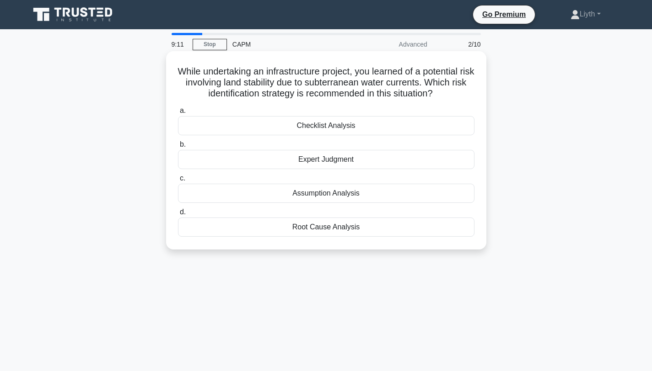
click at [450, 159] on div "Expert Judgment" at bounding box center [326, 159] width 296 height 19
click at [178, 148] on input "b. Expert Judgment" at bounding box center [178, 145] width 0 height 6
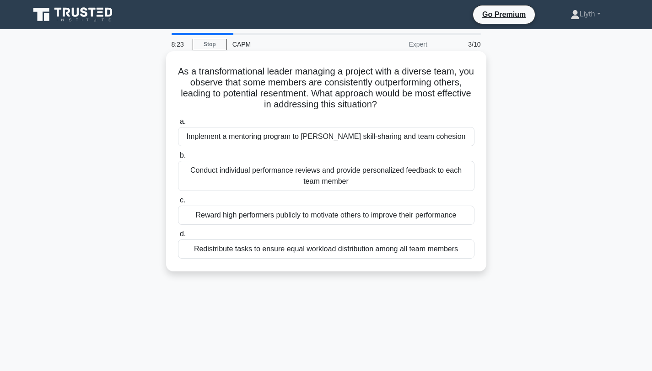
click at [385, 138] on div "Implement a mentoring program to foster skill-sharing and team cohesion" at bounding box center [326, 136] width 296 height 19
click at [178, 125] on input "a. Implement a mentoring program to foster skill-sharing and team cohesion" at bounding box center [178, 122] width 0 height 6
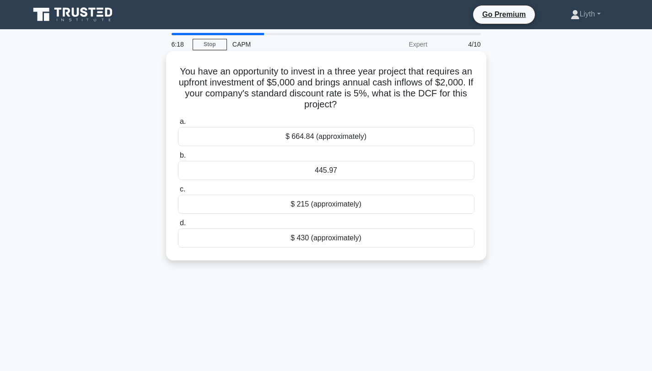
click at [377, 176] on div "445.97" at bounding box center [326, 170] width 296 height 19
click at [178, 159] on input "b. 445.97" at bounding box center [178, 156] width 0 height 6
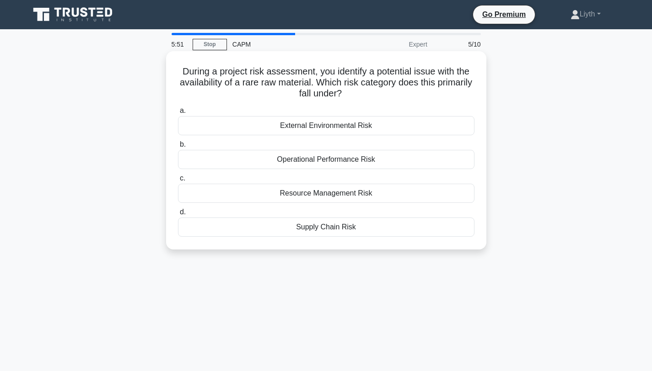
click at [391, 194] on div "Resource Management Risk" at bounding box center [326, 193] width 296 height 19
click at [178, 182] on input "c. Resource Management Risk" at bounding box center [178, 179] width 0 height 6
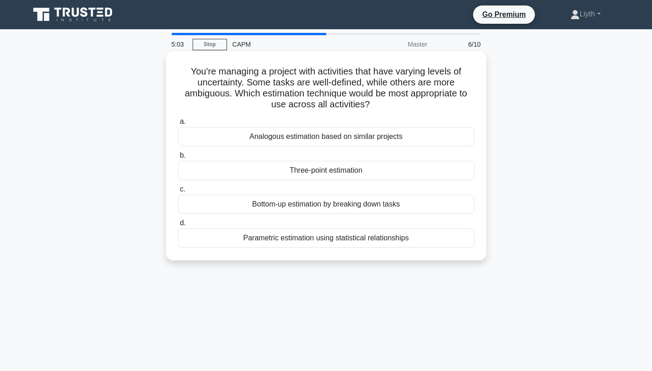
click at [387, 205] on div "Bottom-up estimation by breaking down tasks" at bounding box center [326, 204] width 296 height 19
click at [178, 193] on input "c. Bottom-up estimation by breaking down tasks" at bounding box center [178, 190] width 0 height 6
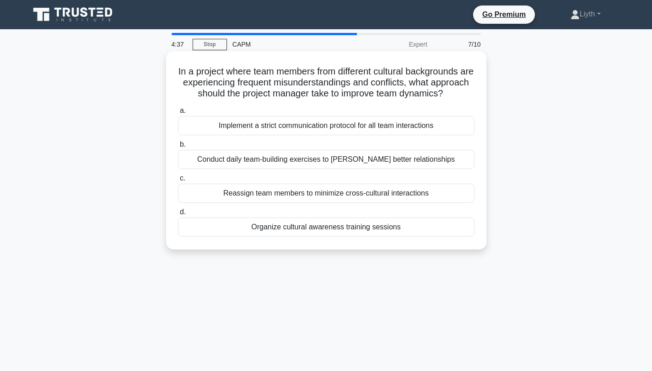
click at [464, 237] on div "Organize cultural awareness training sessions" at bounding box center [326, 227] width 296 height 19
click at [178, 215] on input "d. Organize cultural awareness training sessions" at bounding box center [178, 212] width 0 height 6
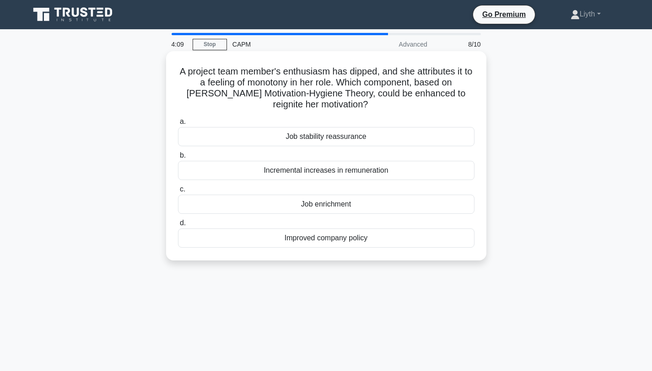
click at [440, 241] on div "Improved company policy" at bounding box center [326, 238] width 296 height 19
click at [178, 226] on input "d. Improved company policy" at bounding box center [178, 223] width 0 height 6
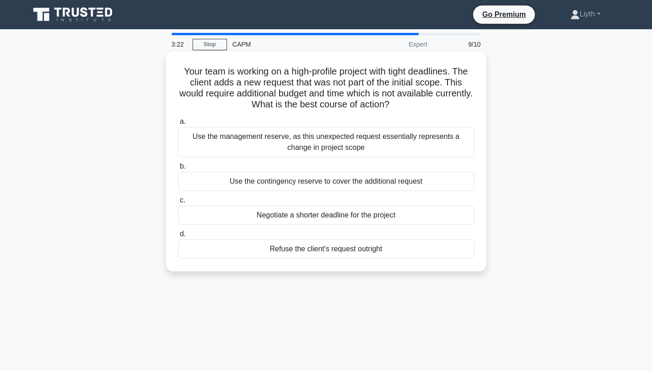
click at [408, 141] on div "Use the management reserve, as this unexpected request essentially represents a…" at bounding box center [326, 142] width 296 height 30
click at [178, 125] on input "a. Use the management reserve, as this unexpected request essentially represent…" at bounding box center [178, 122] width 0 height 6
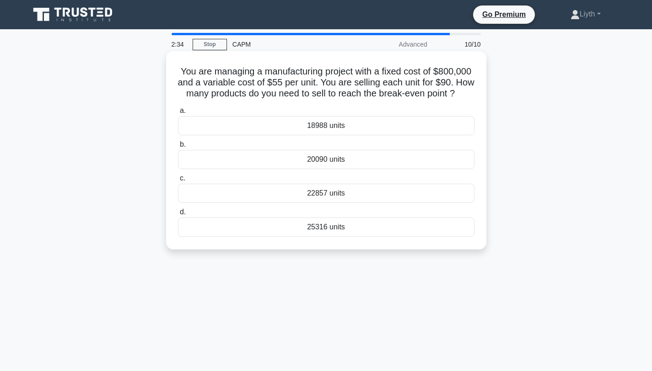
click at [381, 203] on div "22857 units" at bounding box center [326, 193] width 296 height 19
click at [178, 182] on input "c. 22857 units" at bounding box center [178, 179] width 0 height 6
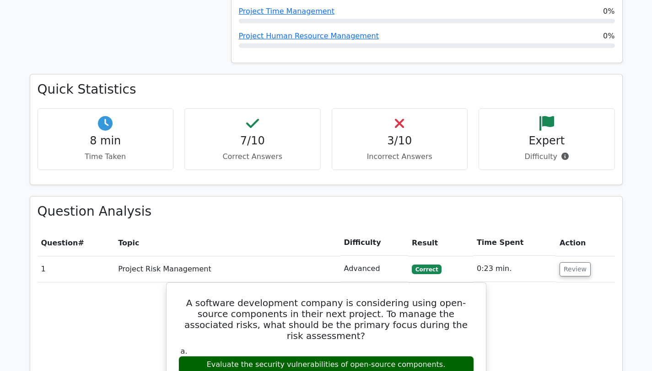
scroll to position [711, 0]
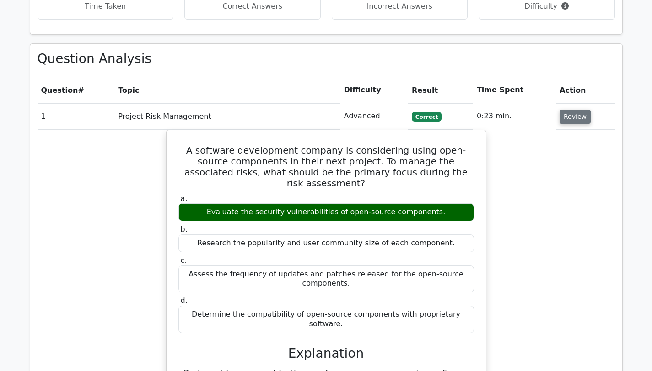
click at [572, 110] on button "Review" at bounding box center [574, 117] width 31 height 14
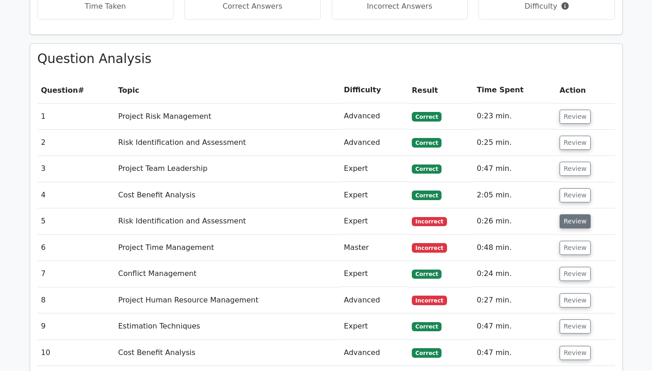
click at [576, 215] on button "Review" at bounding box center [574, 222] width 31 height 14
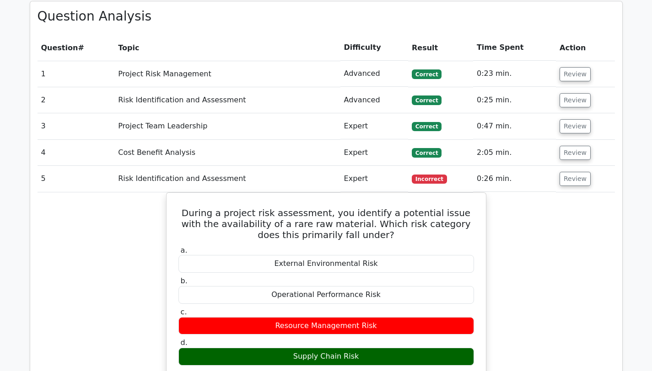
scroll to position [753, 0]
click at [581, 172] on button "Review" at bounding box center [574, 179] width 31 height 14
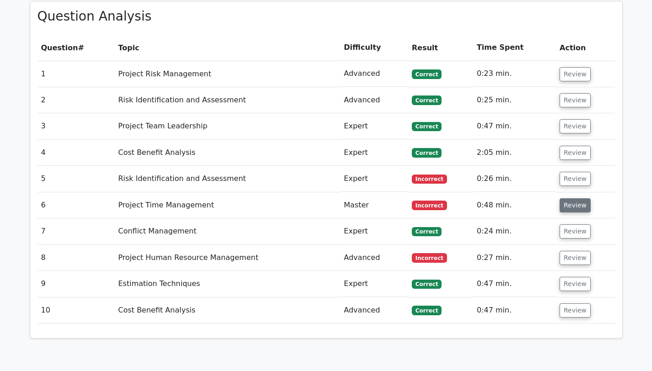
click at [574, 199] on button "Review" at bounding box center [574, 206] width 31 height 14
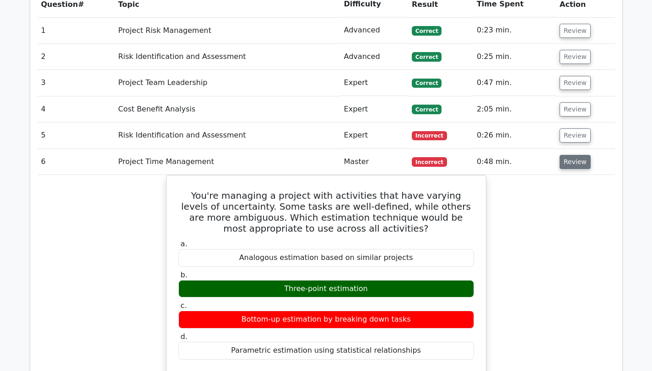
scroll to position [813, 0]
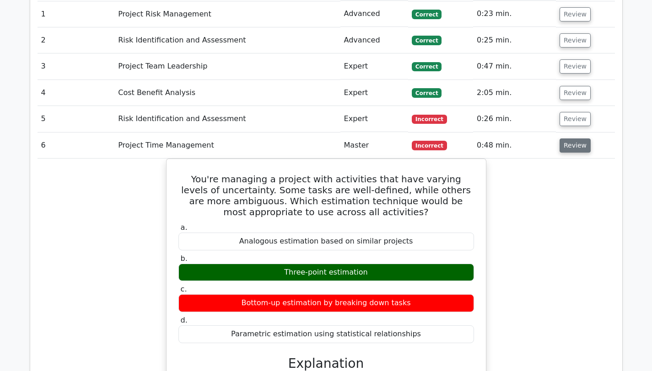
click at [564, 139] on button "Review" at bounding box center [574, 146] width 31 height 14
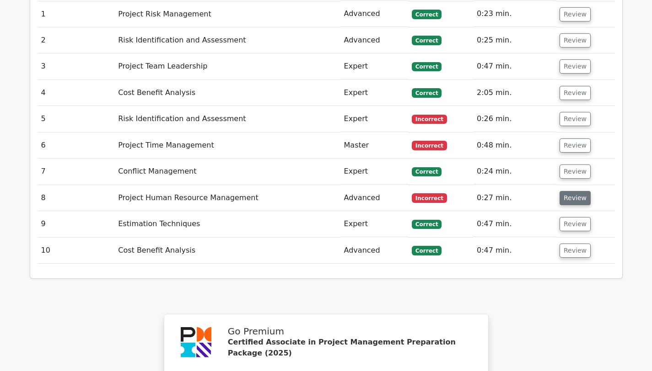
click at [573, 191] on button "Review" at bounding box center [574, 198] width 31 height 14
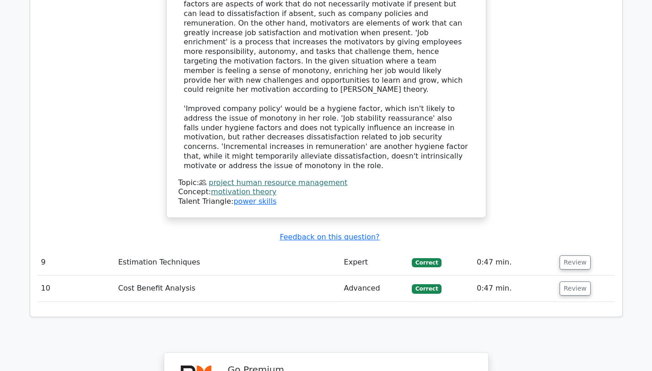
scroll to position [873, 0]
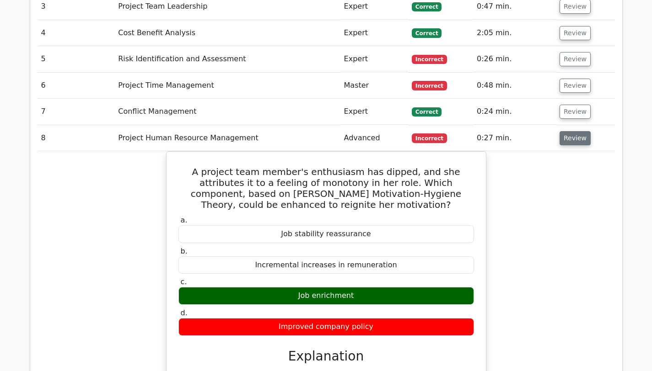
click at [573, 131] on button "Review" at bounding box center [574, 138] width 31 height 14
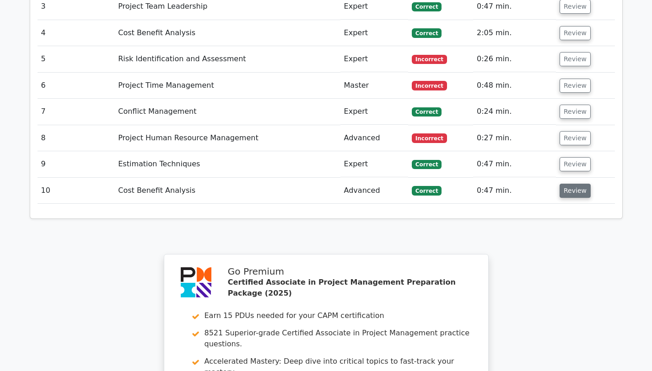
click at [576, 184] on button "Review" at bounding box center [574, 191] width 31 height 14
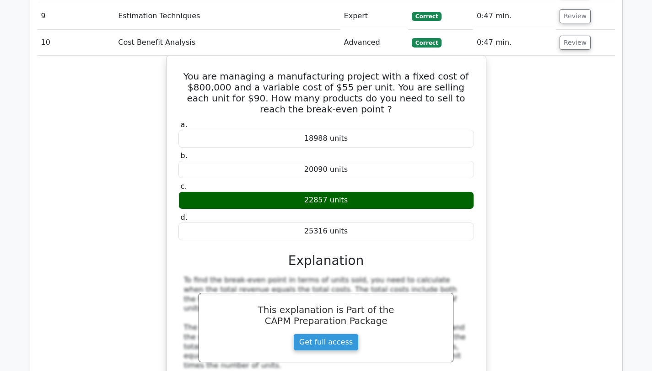
scroll to position [956, 0]
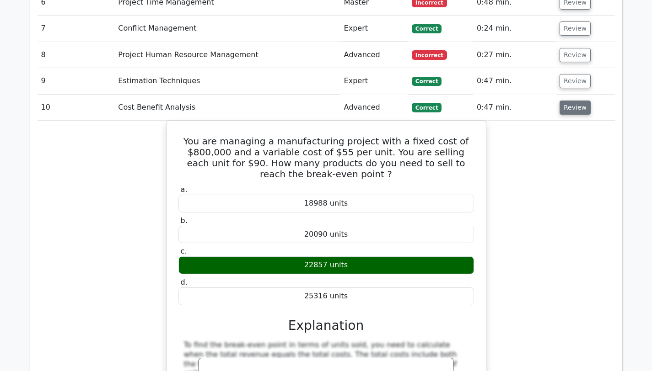
click at [571, 101] on button "Review" at bounding box center [574, 108] width 31 height 14
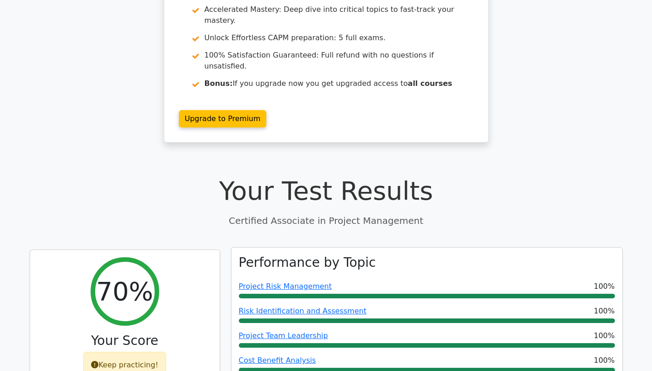
scroll to position [85, 0]
